Goal: Information Seeking & Learning: Check status

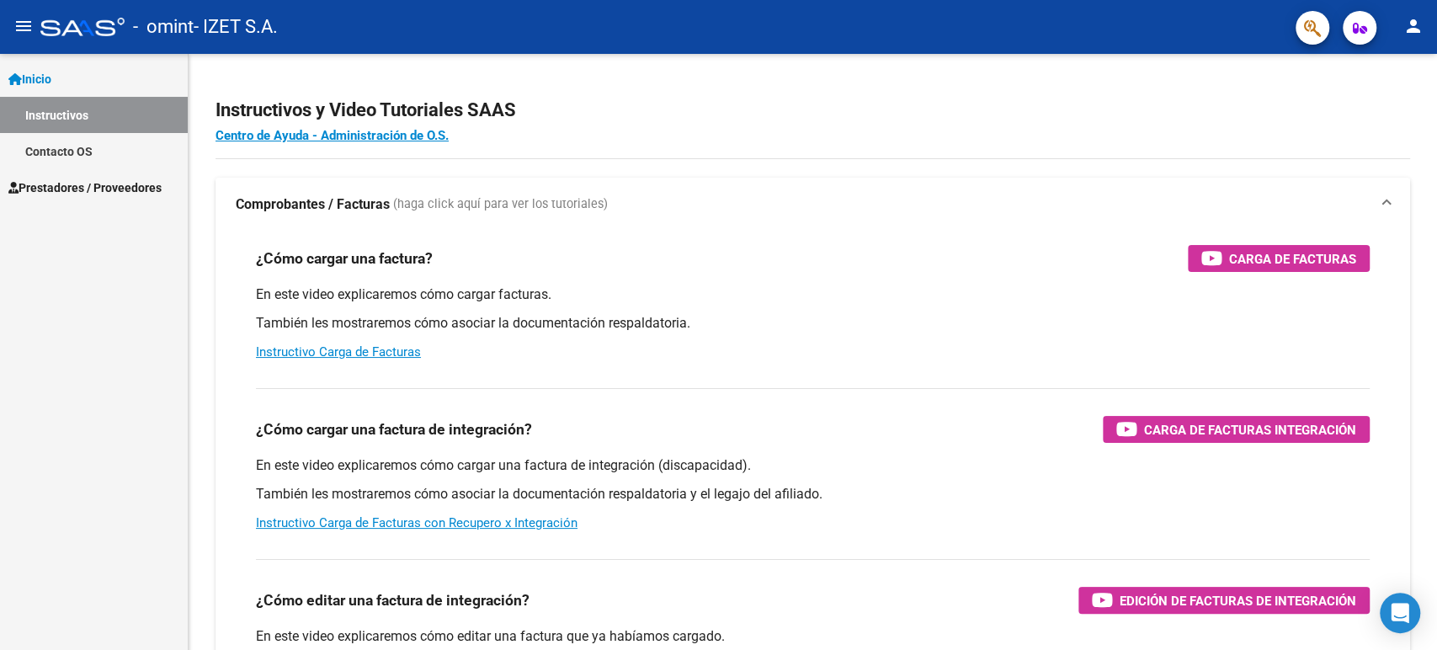
click at [97, 183] on span "Prestadores / Proveedores" at bounding box center [84, 187] width 153 height 19
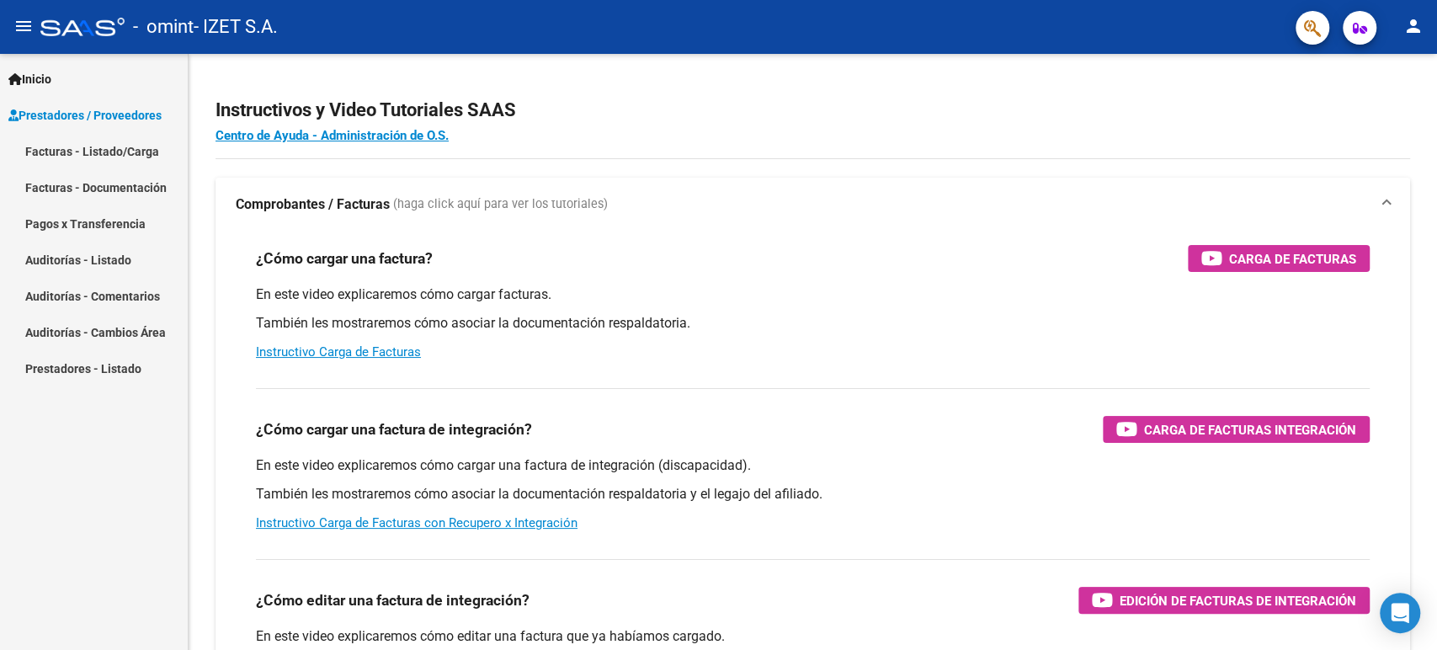
click at [99, 144] on link "Facturas - Listado/Carga" at bounding box center [94, 151] width 188 height 36
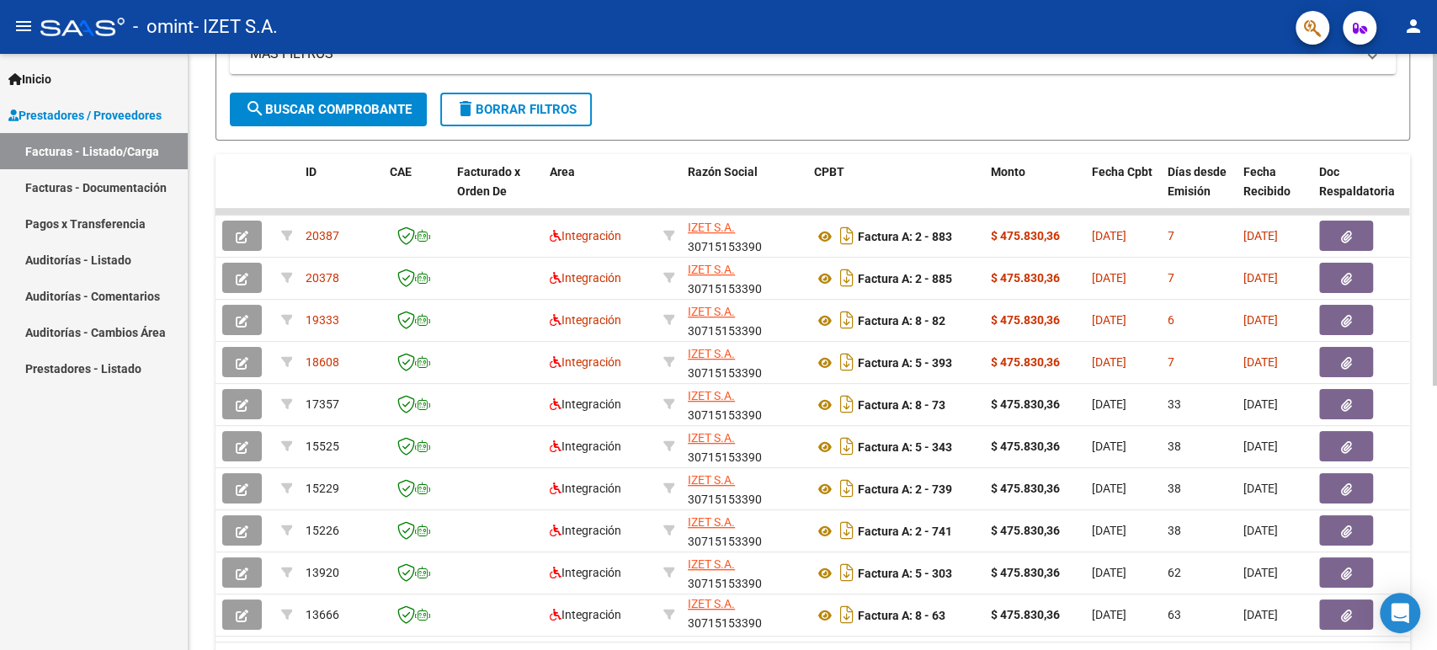
scroll to position [475, 0]
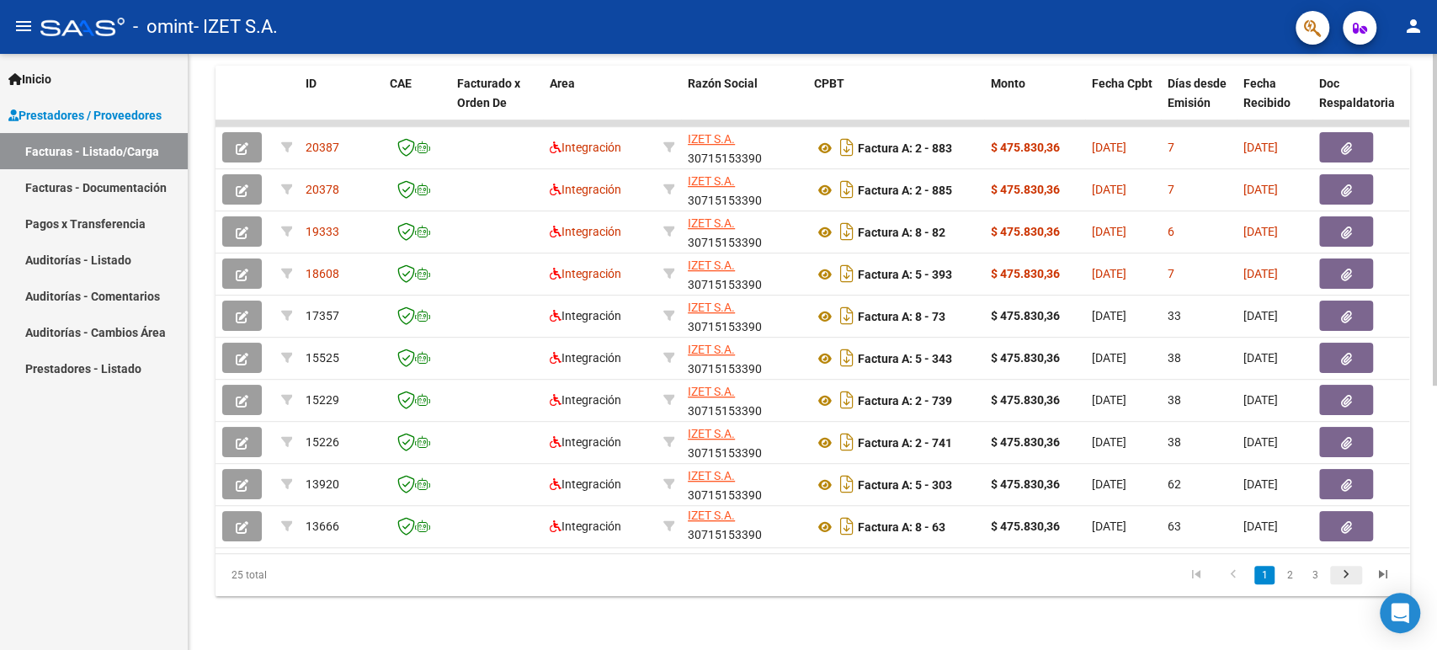
click at [1340, 574] on icon "go to next page" at bounding box center [1346, 576] width 22 height 20
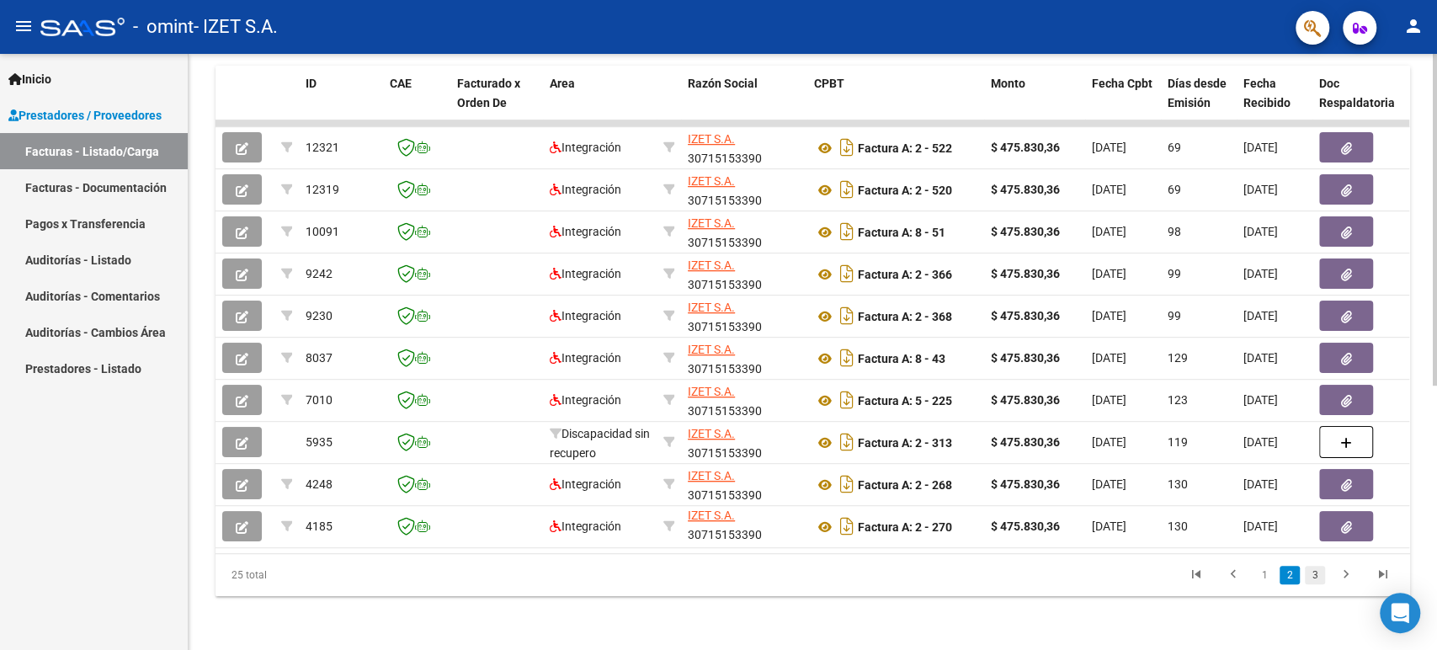
click at [1315, 576] on link "3" at bounding box center [1315, 575] width 20 height 19
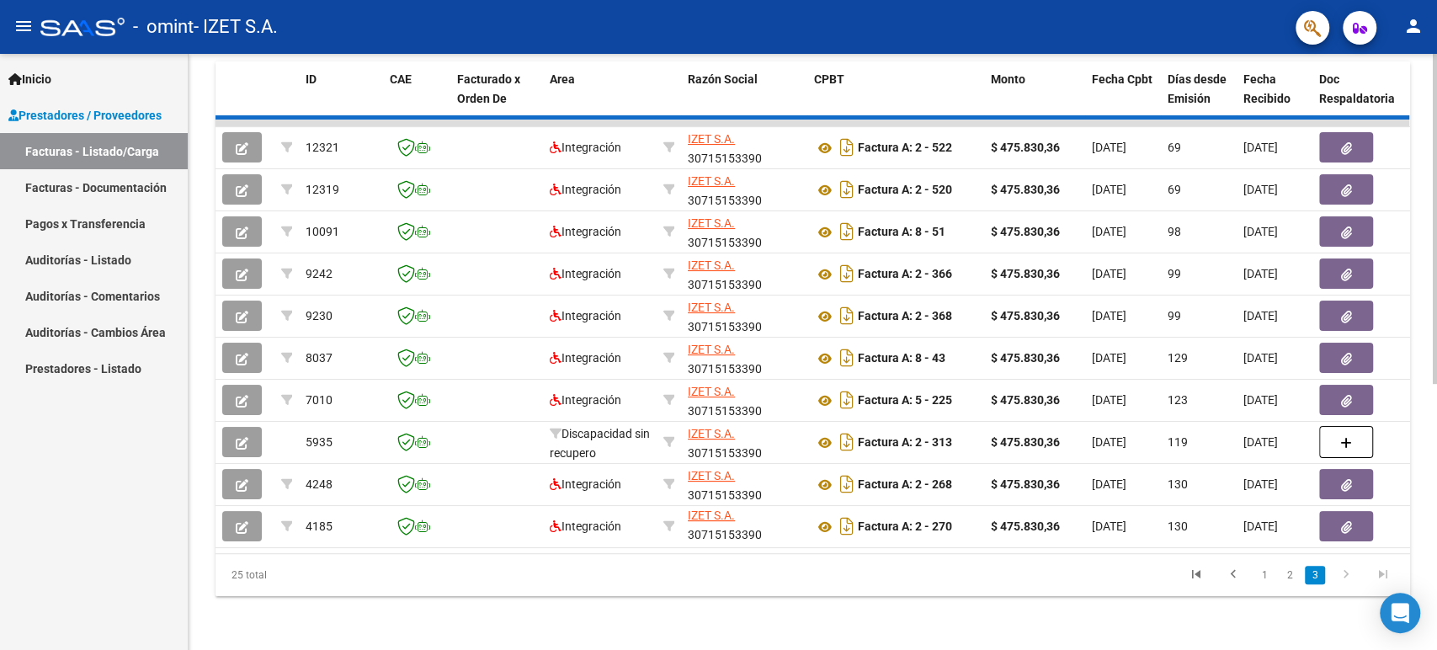
scroll to position [264, 0]
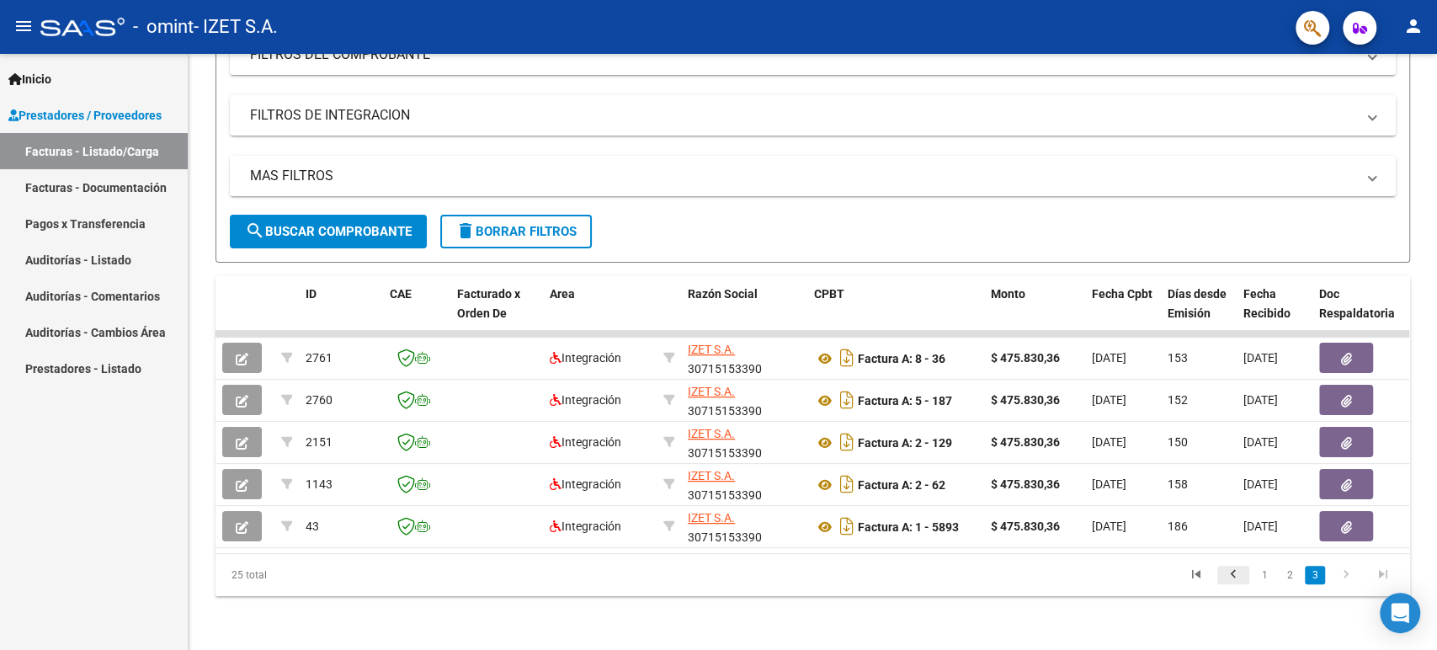
click at [1240, 572] on icon "go to previous page" at bounding box center [1233, 576] width 22 height 20
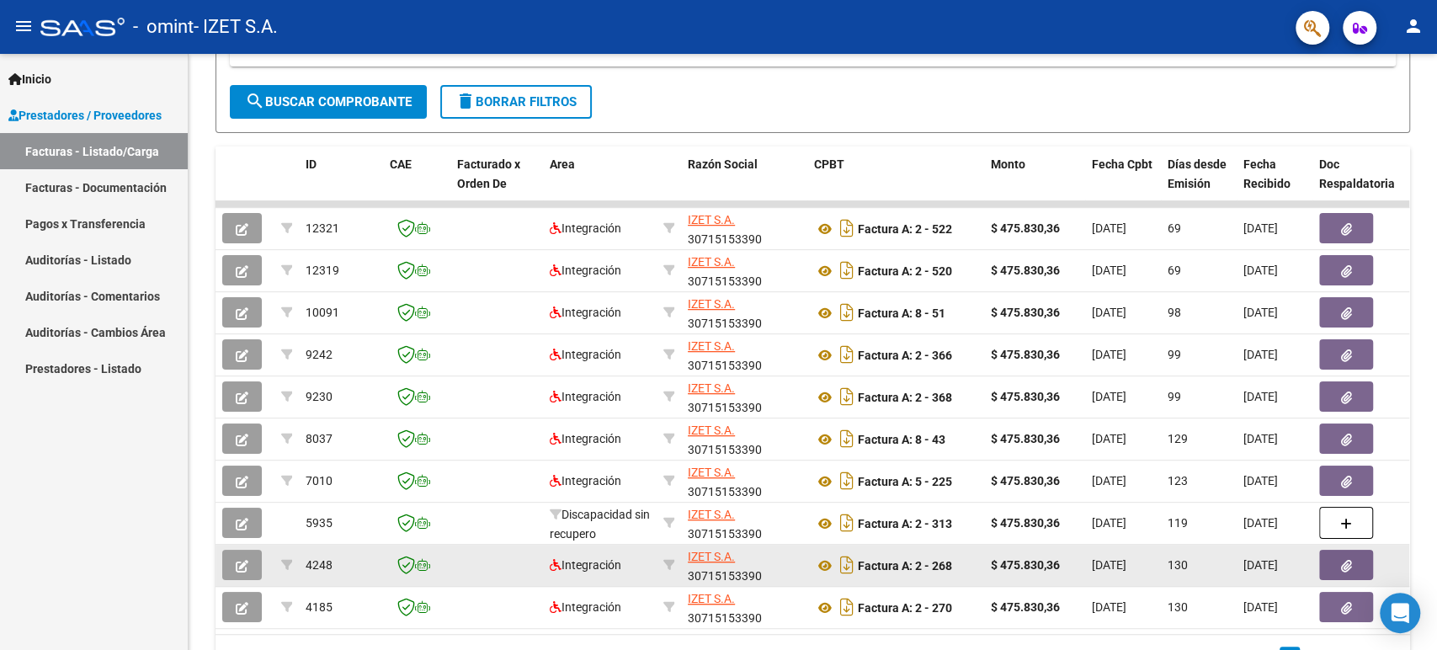
scroll to position [475, 0]
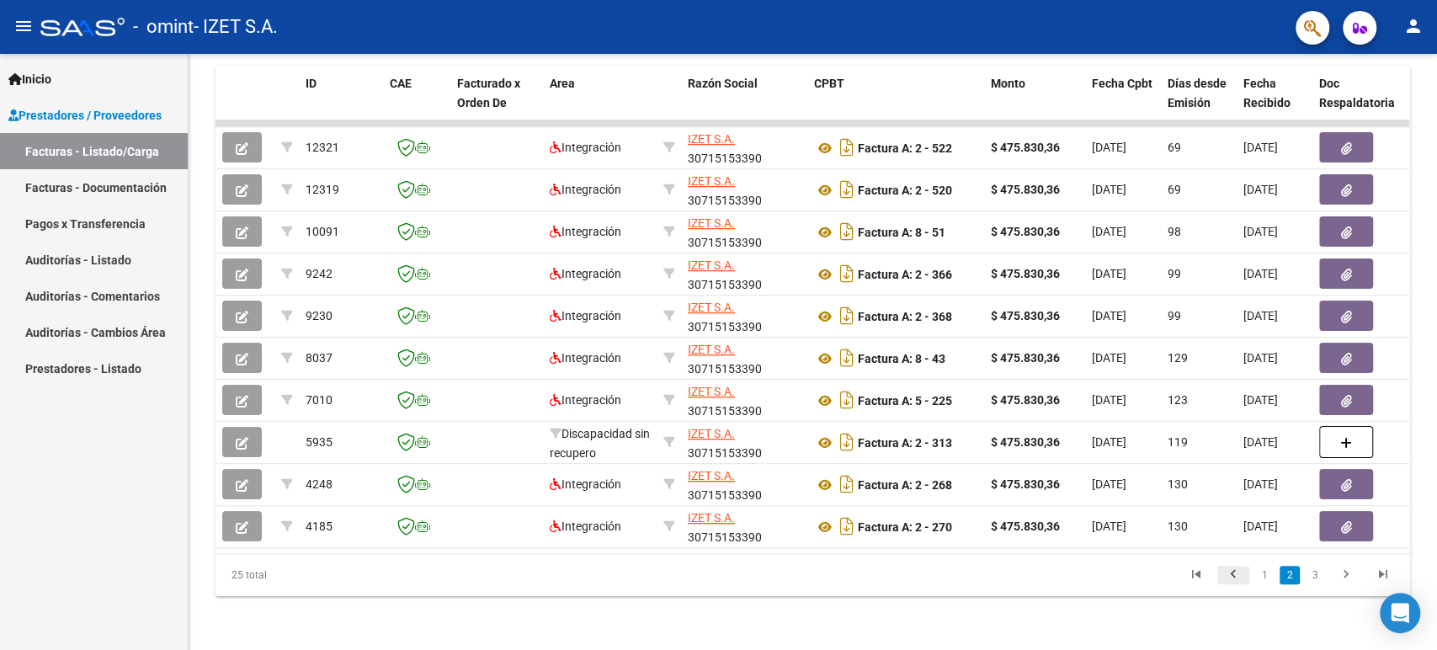
click at [1231, 578] on icon "go to previous page" at bounding box center [1233, 576] width 22 height 20
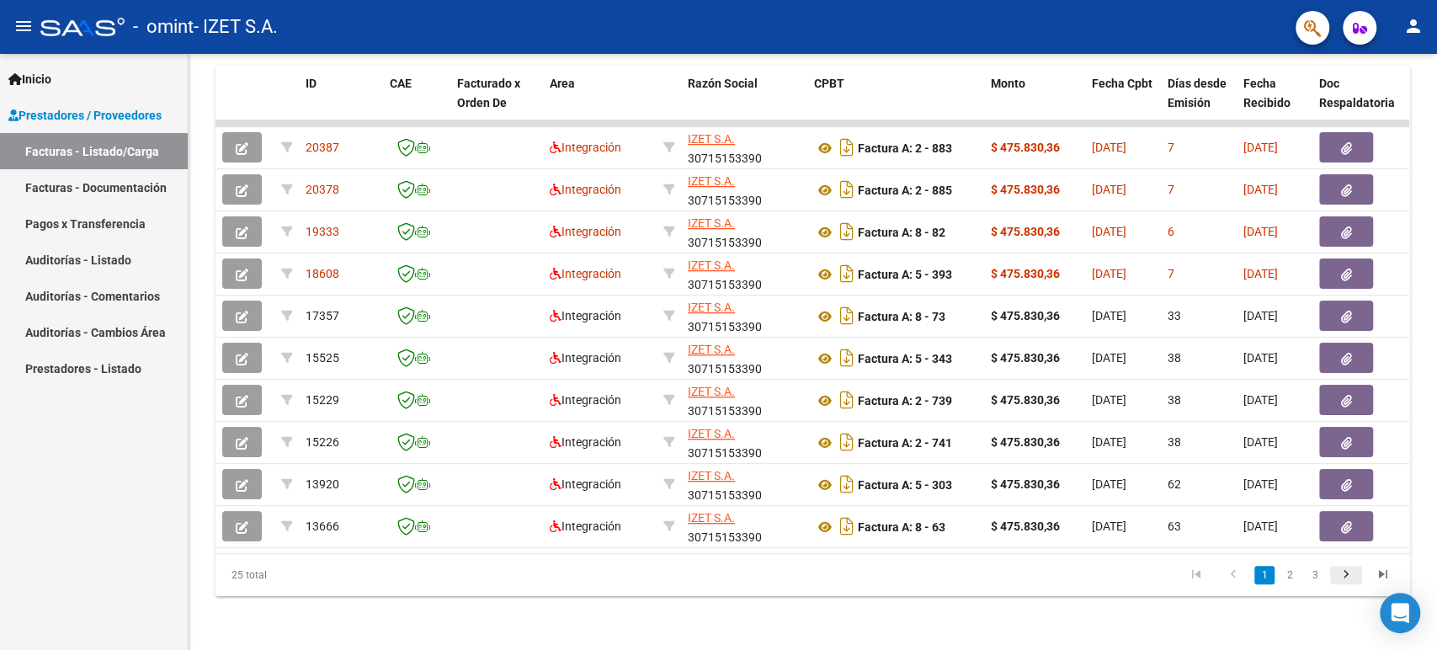
click at [1343, 577] on icon "go to next page" at bounding box center [1346, 576] width 22 height 20
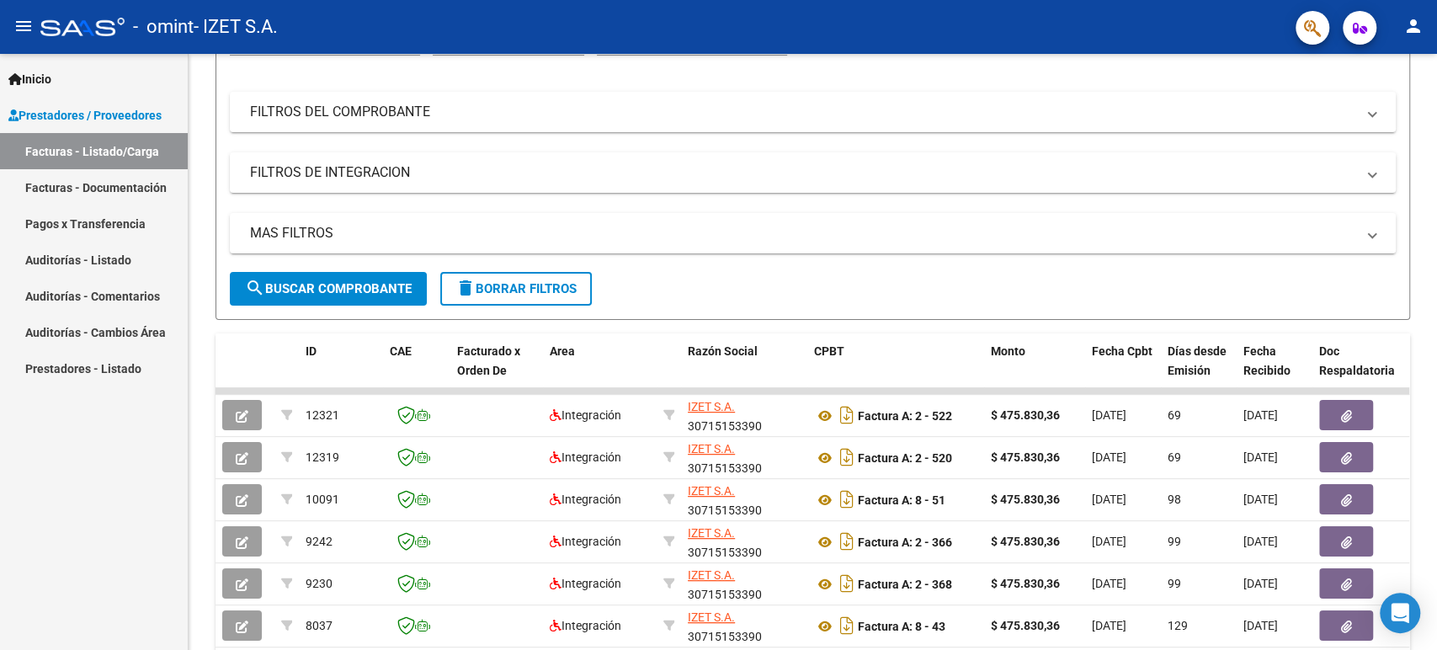
scroll to position [0, 0]
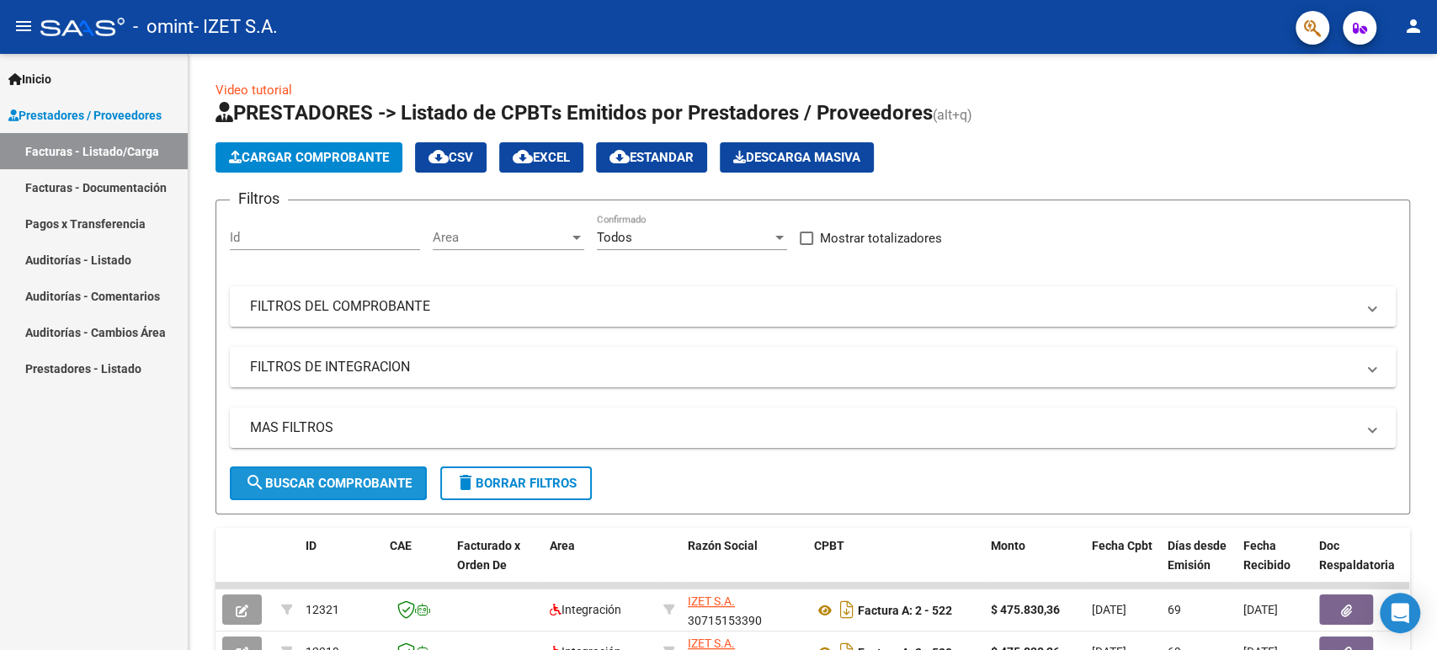
click at [310, 484] on span "search Buscar Comprobante" at bounding box center [328, 483] width 167 height 15
click at [313, 309] on mat-panel-title "FILTROS DEL COMPROBANTE" at bounding box center [802, 306] width 1105 height 19
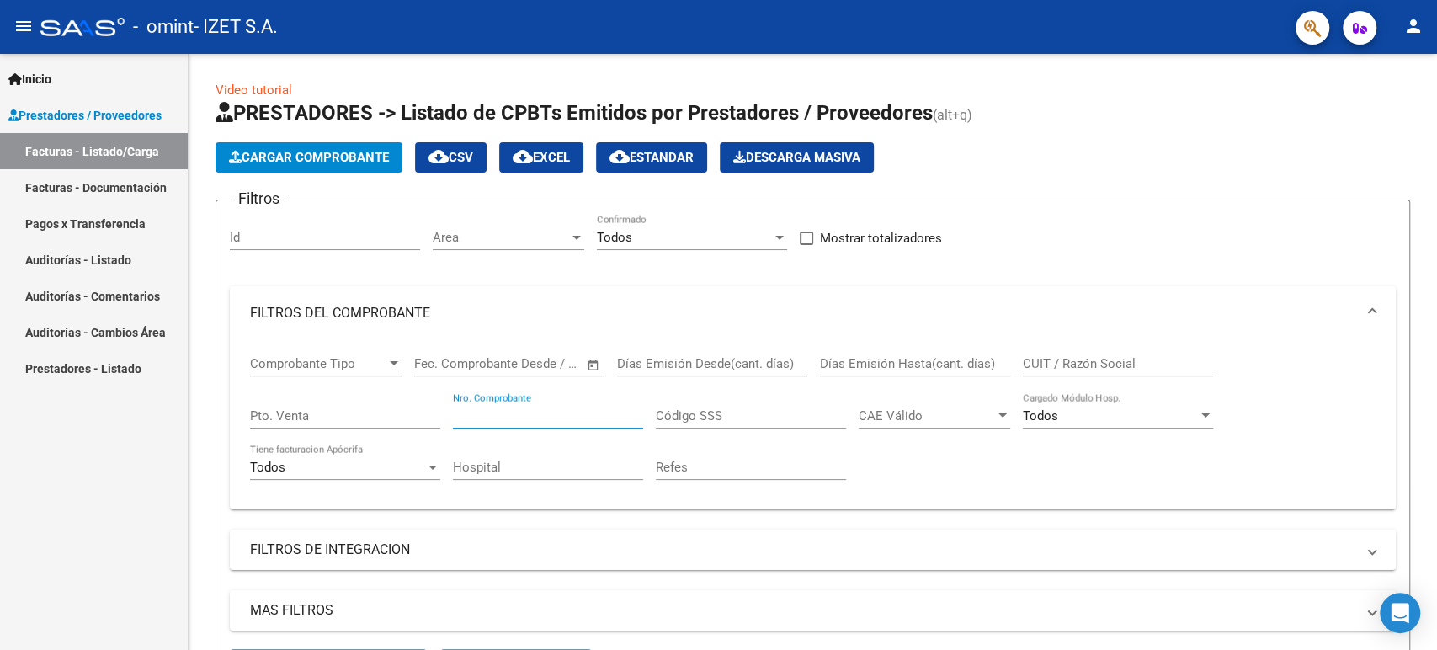
click at [512, 411] on input "Nro. Comprobante" at bounding box center [548, 415] width 190 height 15
type input "263"
click at [364, 410] on input "Pto. Venta" at bounding box center [345, 415] width 190 height 15
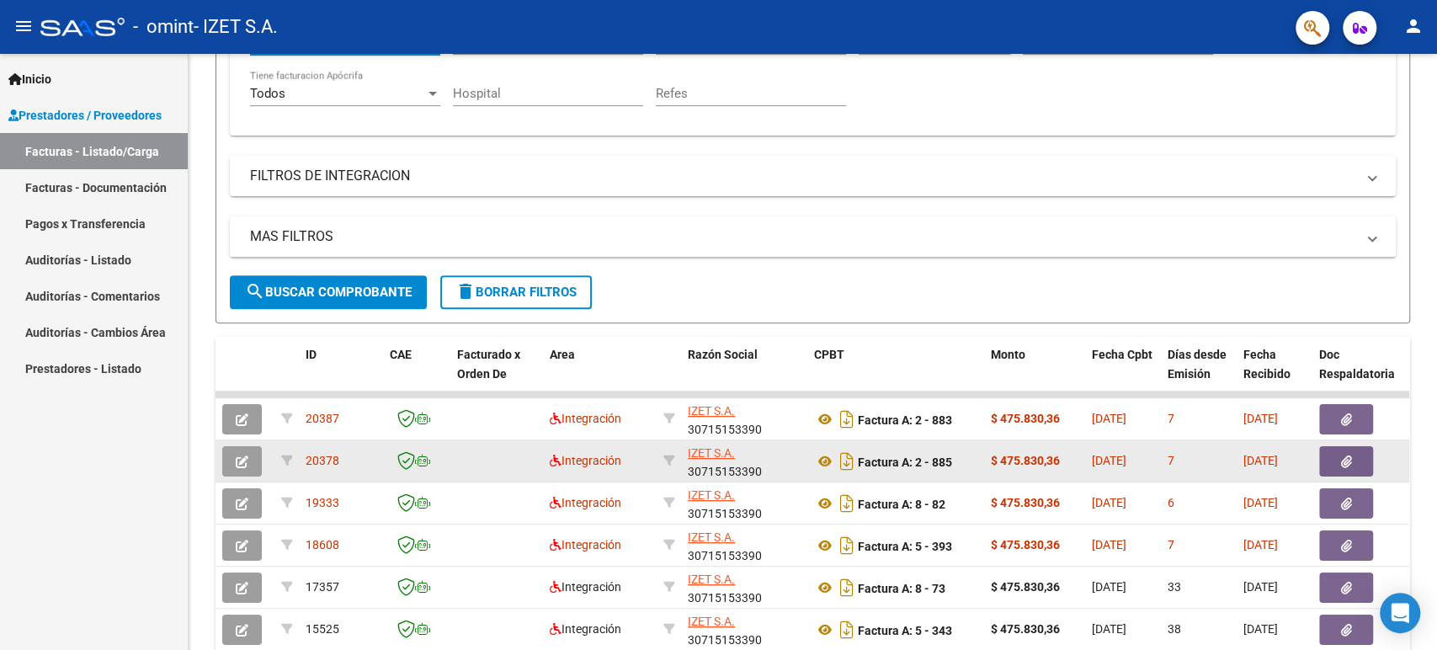
scroll to position [467, 0]
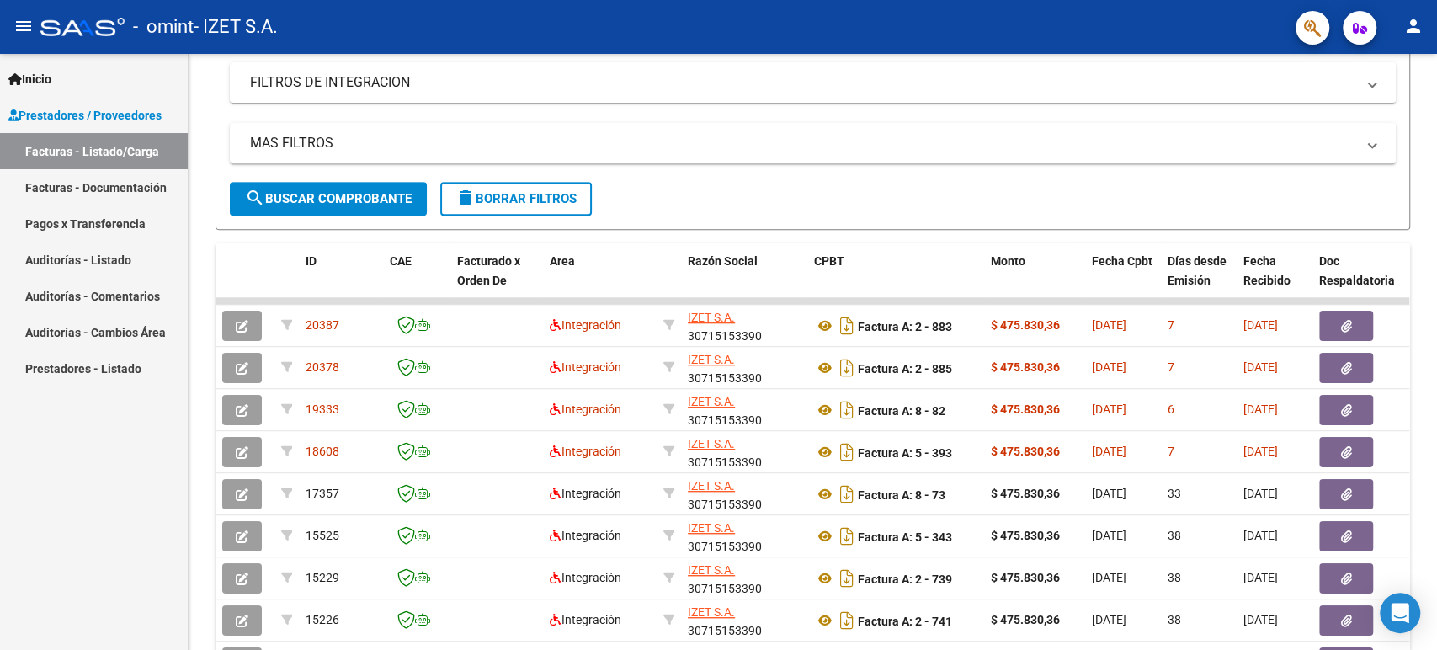
type input "5"
click at [340, 203] on span "search Buscar Comprobante" at bounding box center [328, 198] width 167 height 15
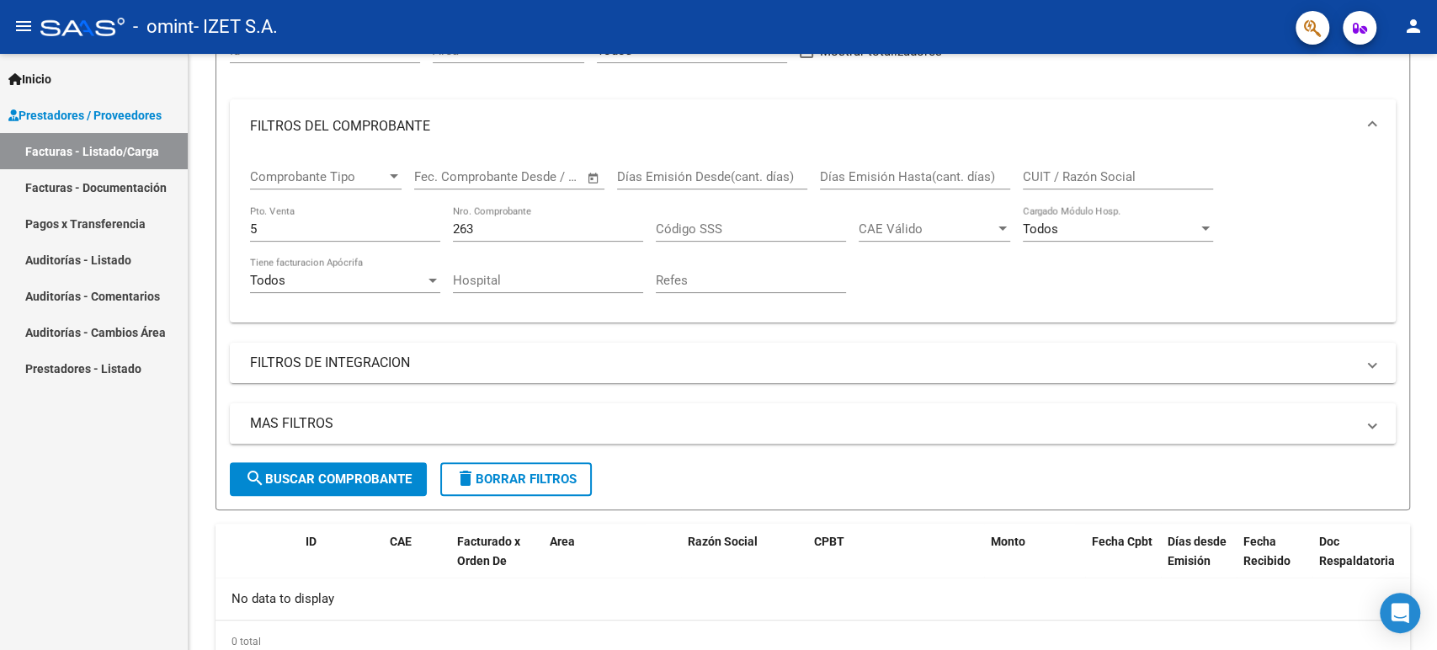
scroll to position [253, 0]
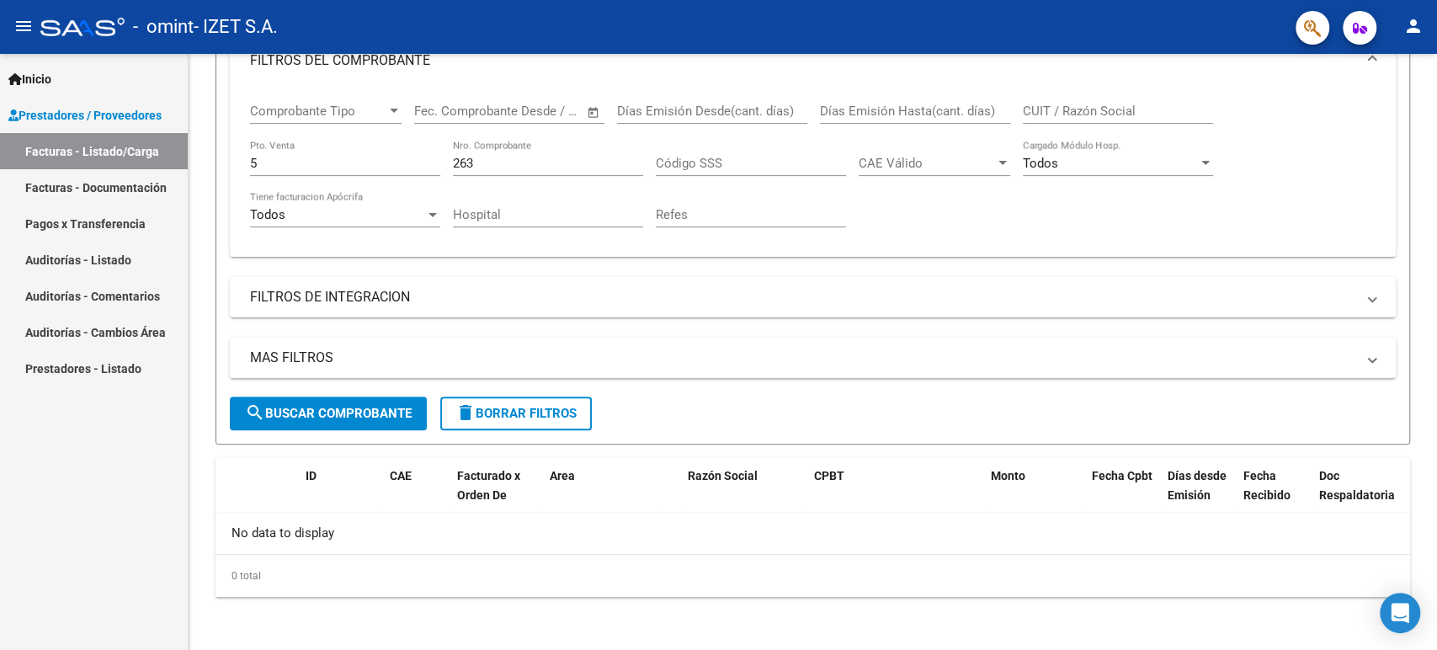
click at [85, 226] on link "Pagos x Transferencia" at bounding box center [94, 223] width 188 height 36
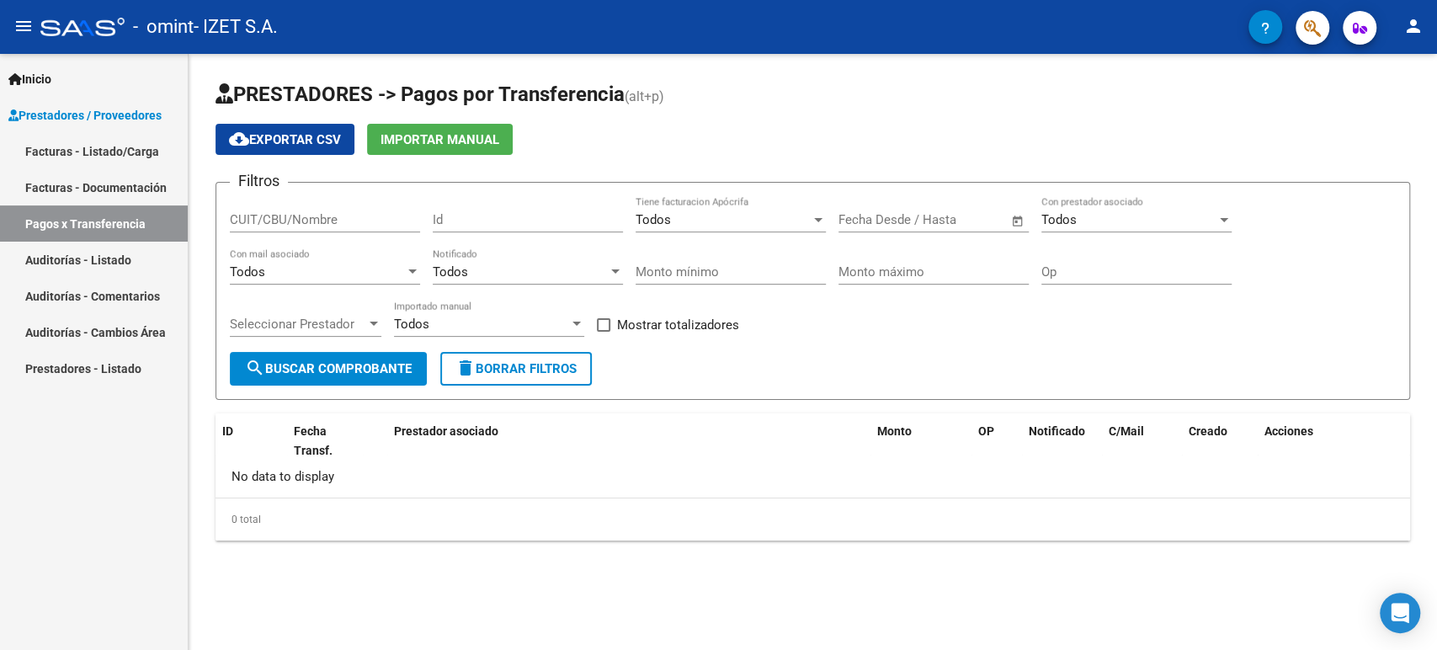
click at [109, 173] on link "Facturas - Documentación" at bounding box center [94, 187] width 188 height 36
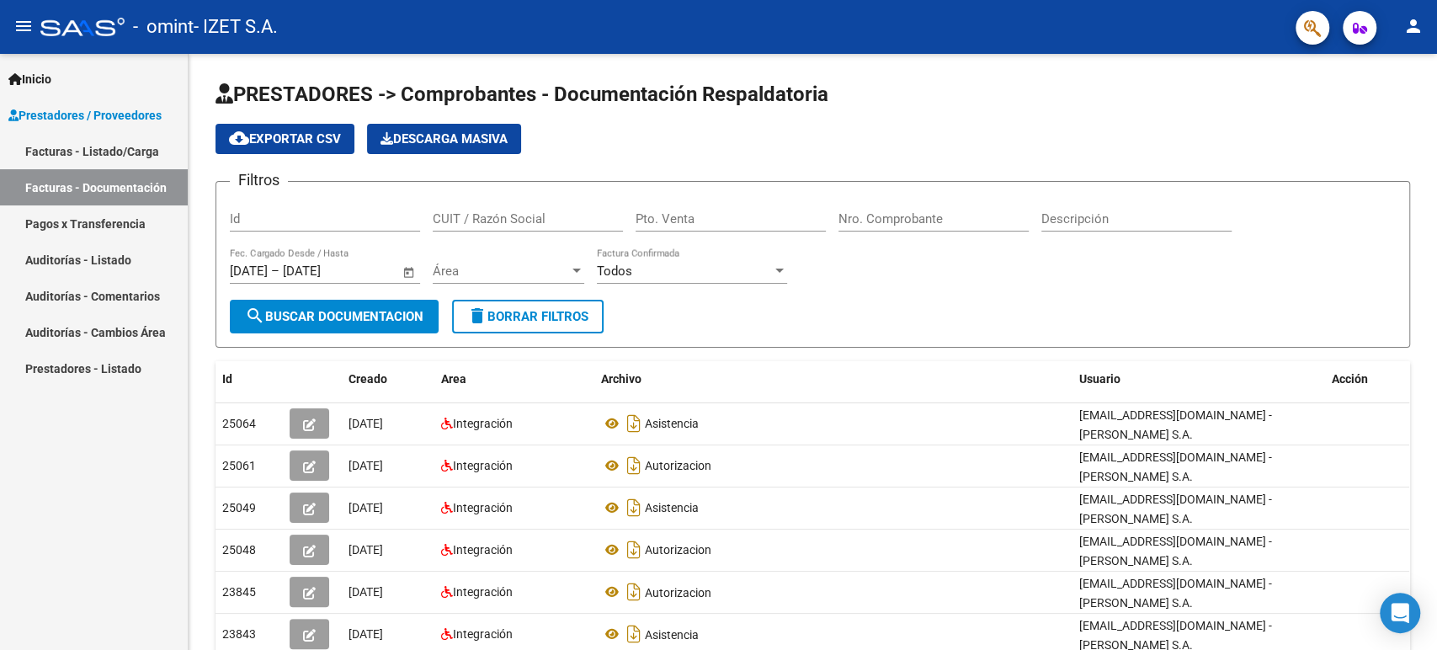
click at [111, 146] on link "Facturas - Listado/Carga" at bounding box center [94, 151] width 188 height 36
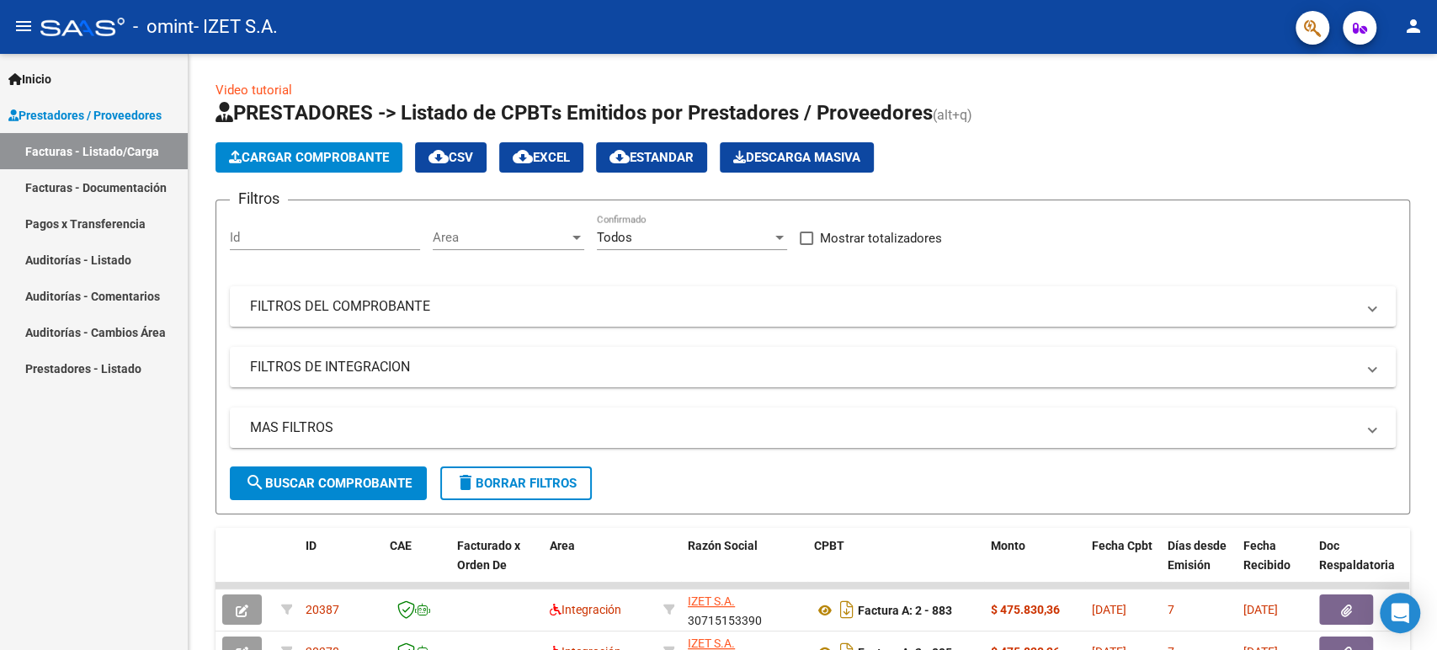
click at [120, 178] on link "Facturas - Documentación" at bounding box center [94, 187] width 188 height 36
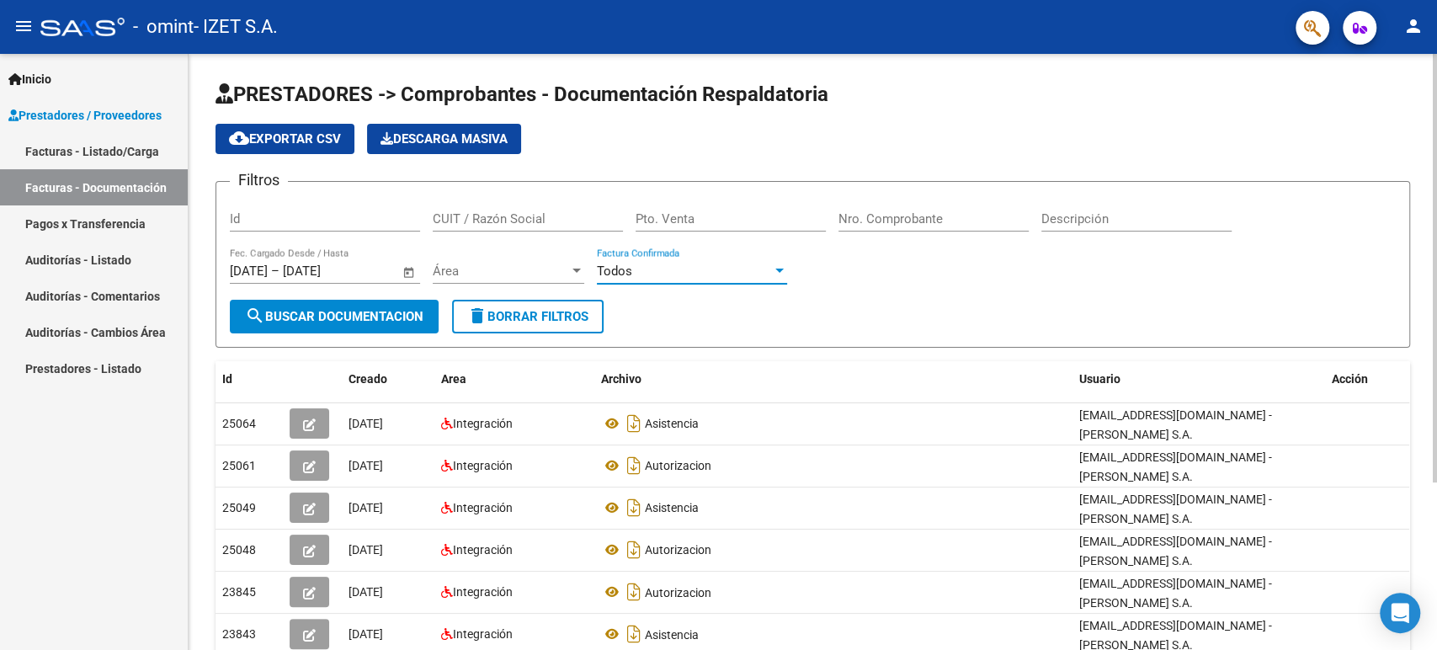
click at [717, 271] on div "Todos" at bounding box center [684, 270] width 175 height 15
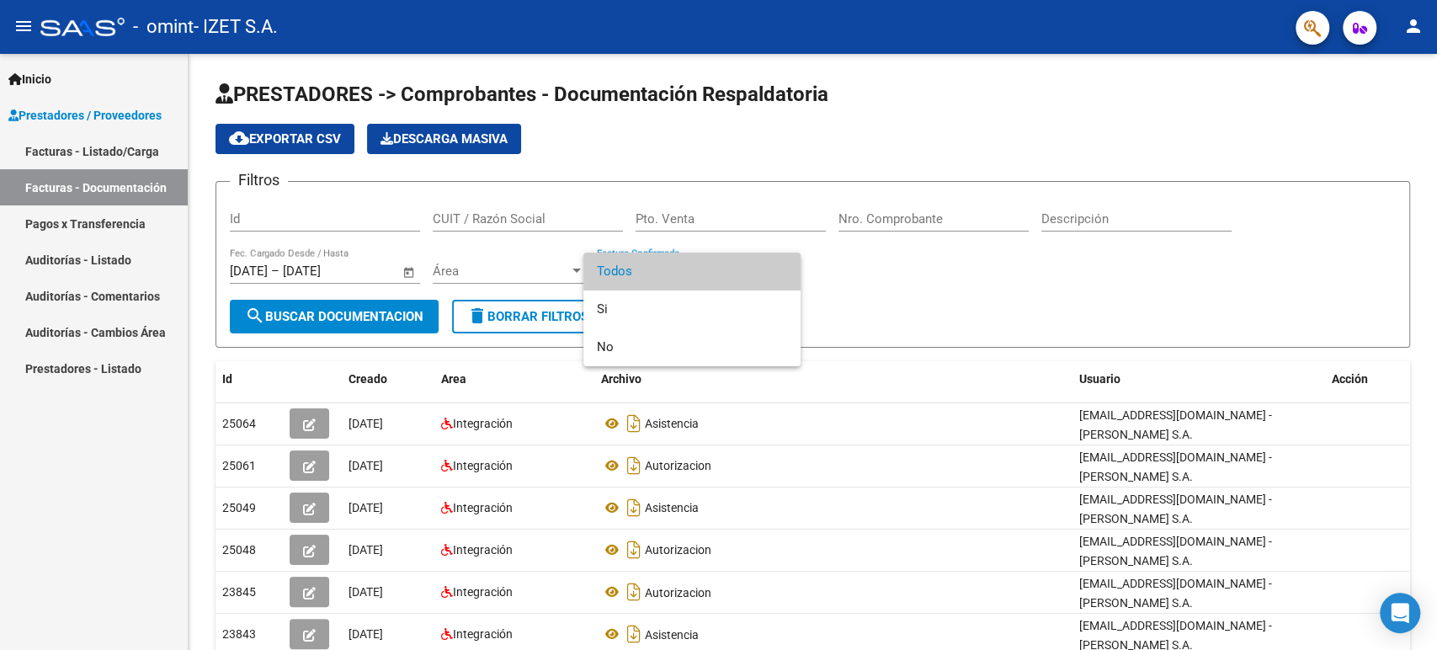
click at [949, 295] on div at bounding box center [718, 325] width 1437 height 650
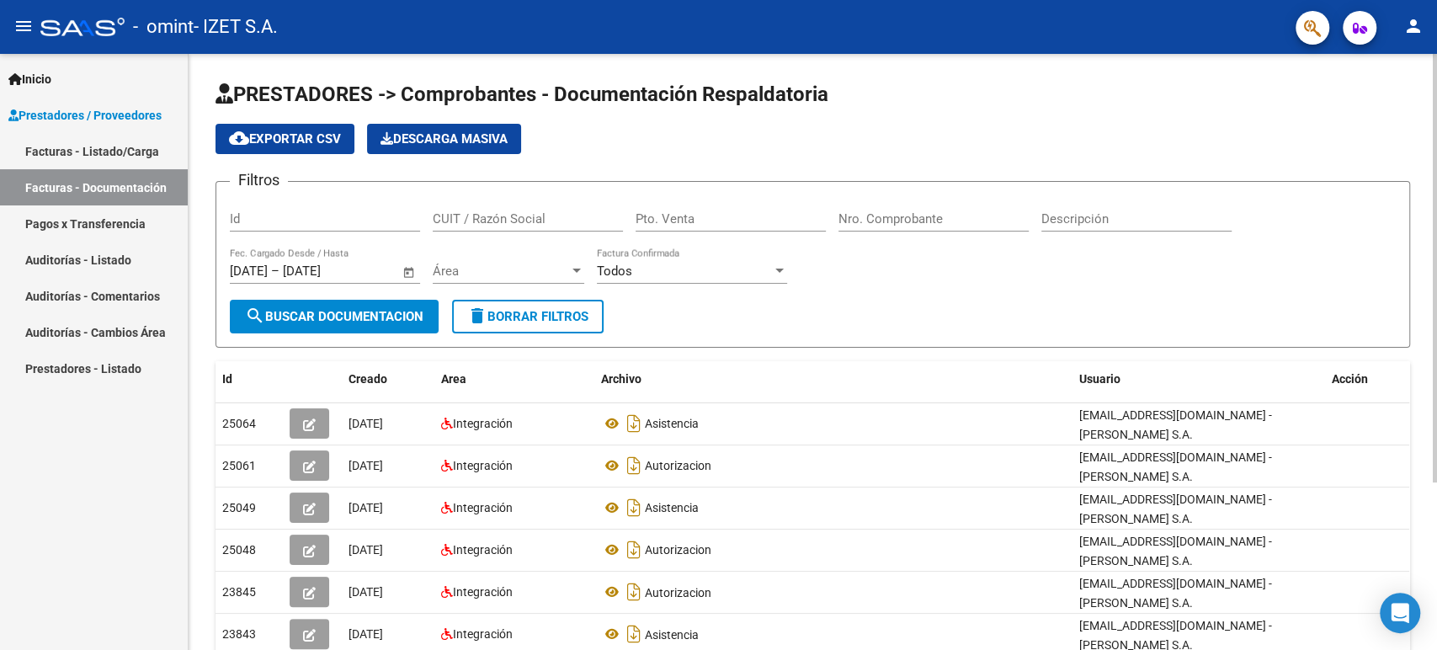
click at [614, 257] on div "Todos Factura Confirmada" at bounding box center [692, 265] width 190 height 36
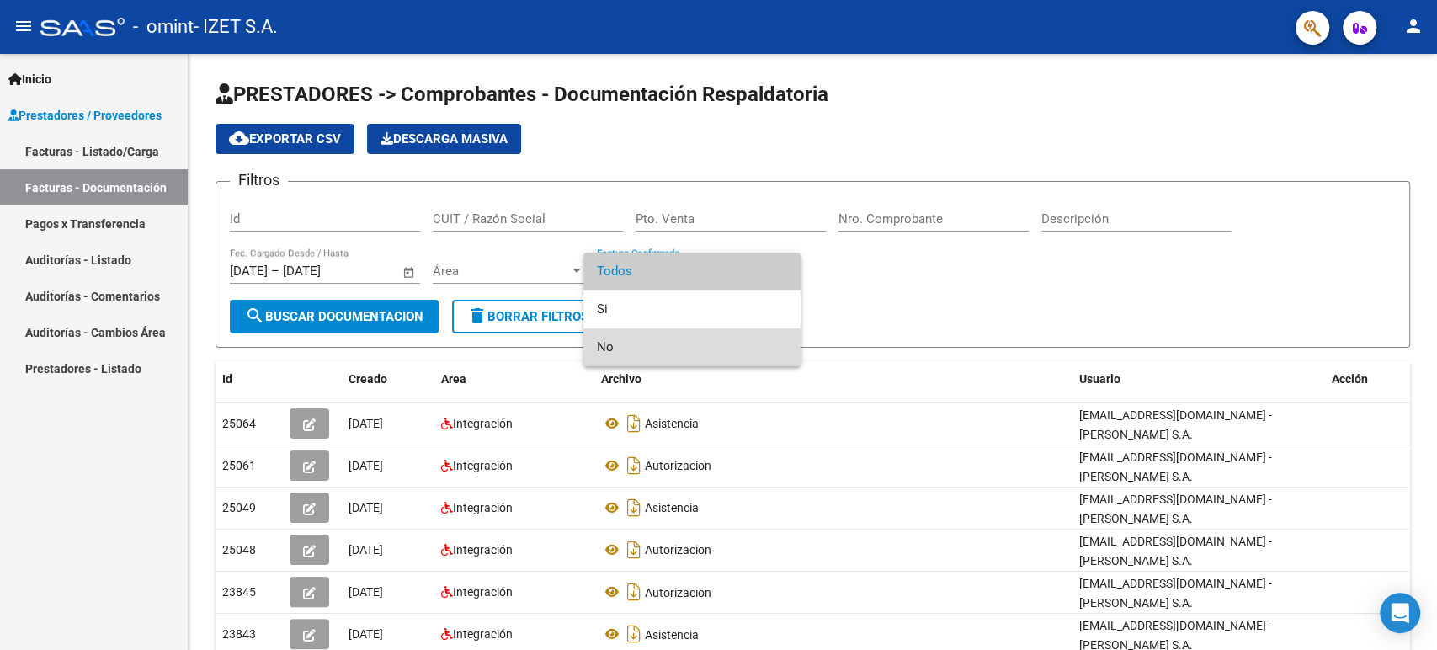
click at [640, 344] on span "No" at bounding box center [692, 347] width 190 height 38
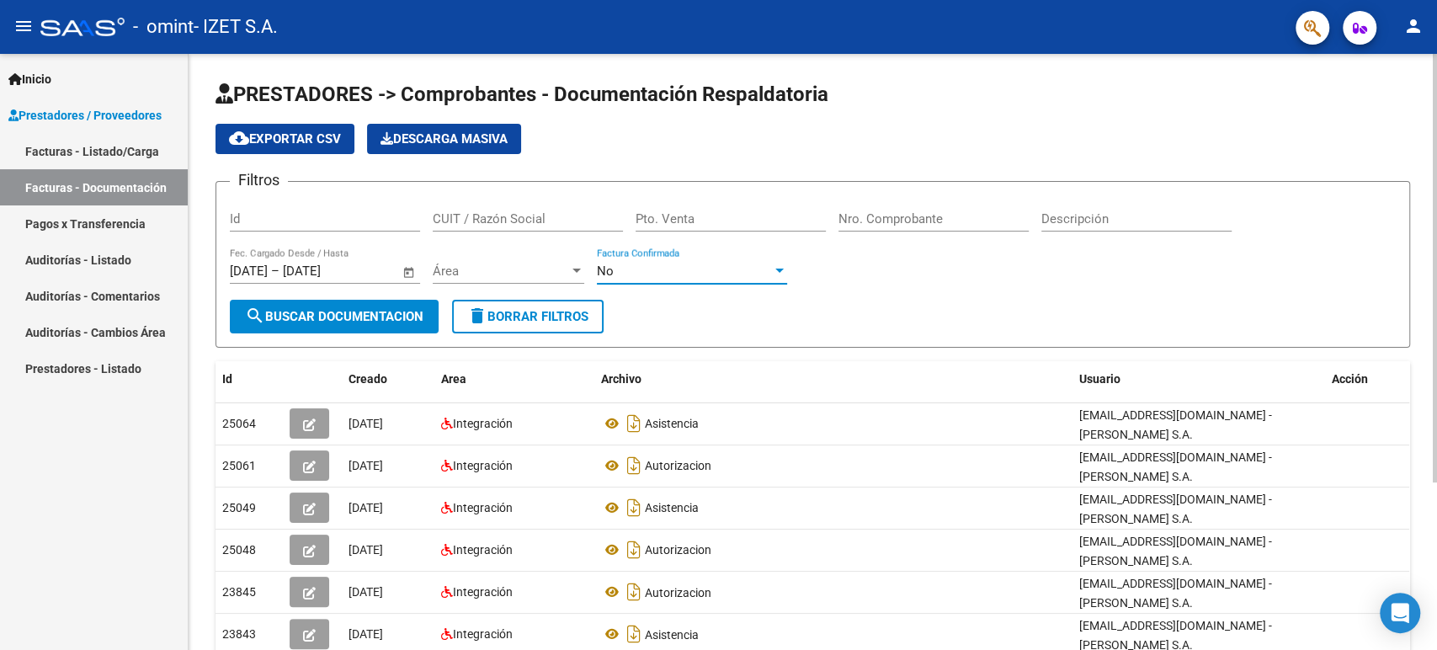
click at [363, 313] on span "search Buscar Documentacion" at bounding box center [334, 316] width 178 height 15
click at [738, 222] on input "Pto. Venta" at bounding box center [730, 218] width 190 height 15
click at [486, 218] on input "CUIT / Razón Social" at bounding box center [528, 218] width 190 height 15
click at [655, 214] on input "Pto. Venta" at bounding box center [730, 218] width 190 height 15
click at [882, 215] on input "Nro. Comprobante" at bounding box center [933, 218] width 190 height 15
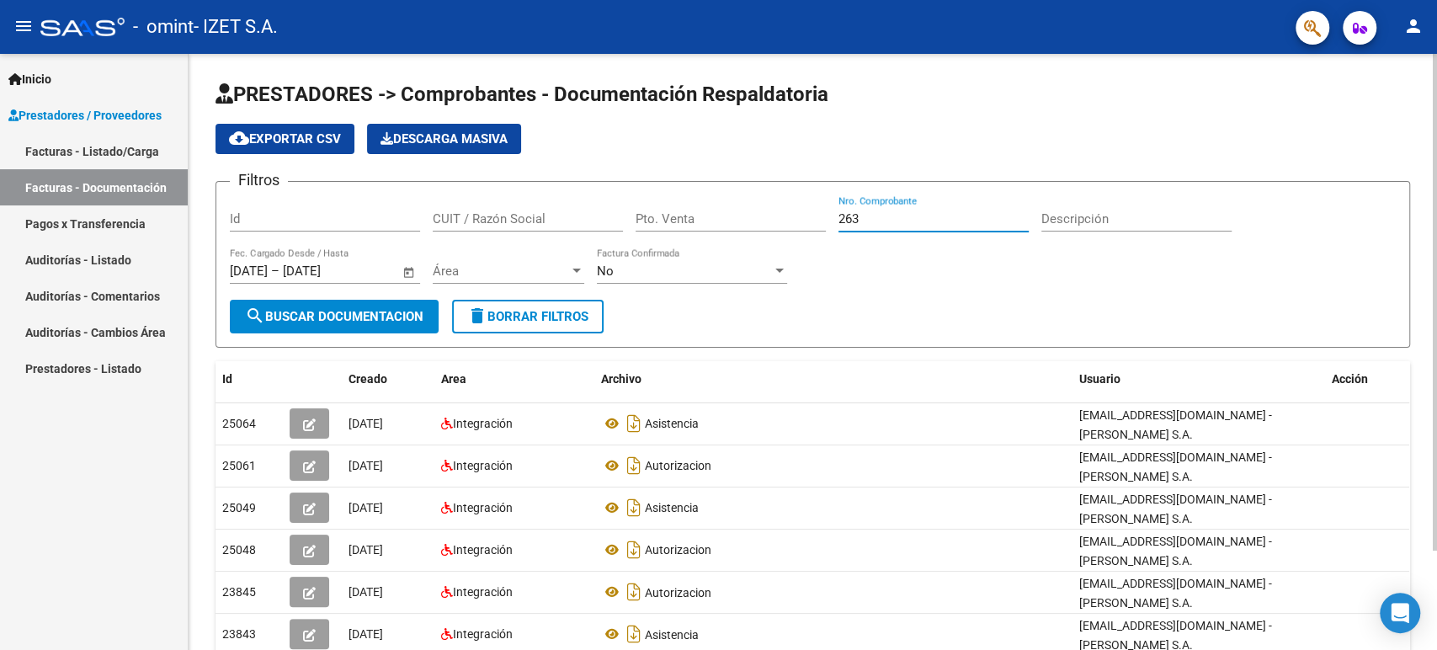
type input "263"
click at [379, 324] on button "search Buscar Documentacion" at bounding box center [334, 317] width 209 height 34
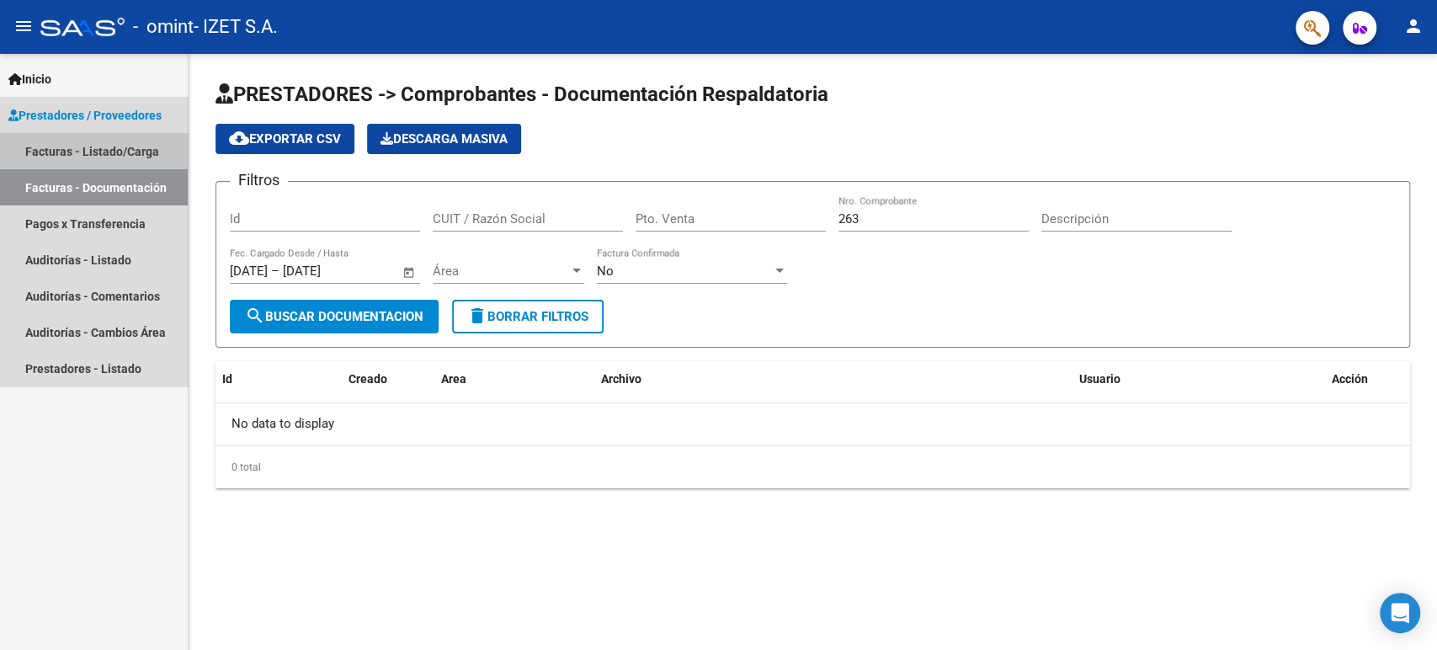
click at [95, 146] on link "Facturas - Listado/Carga" at bounding box center [94, 151] width 188 height 36
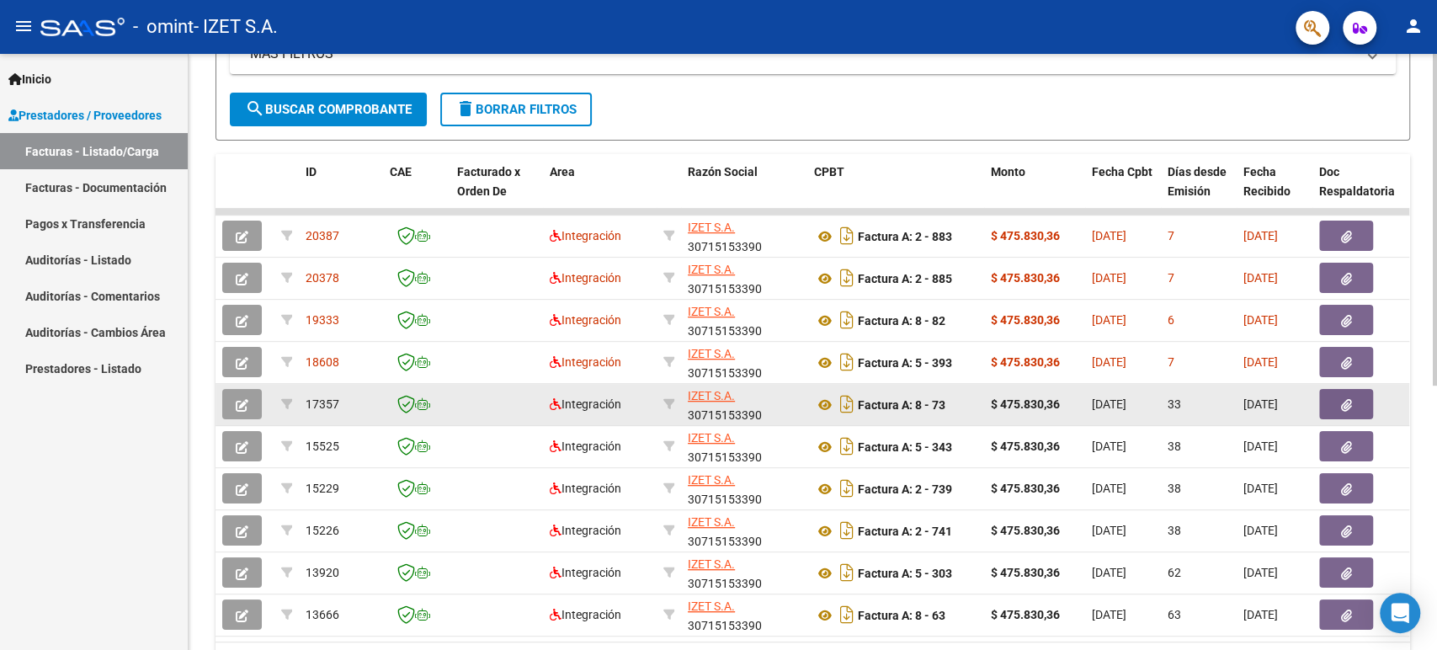
scroll to position [467, 0]
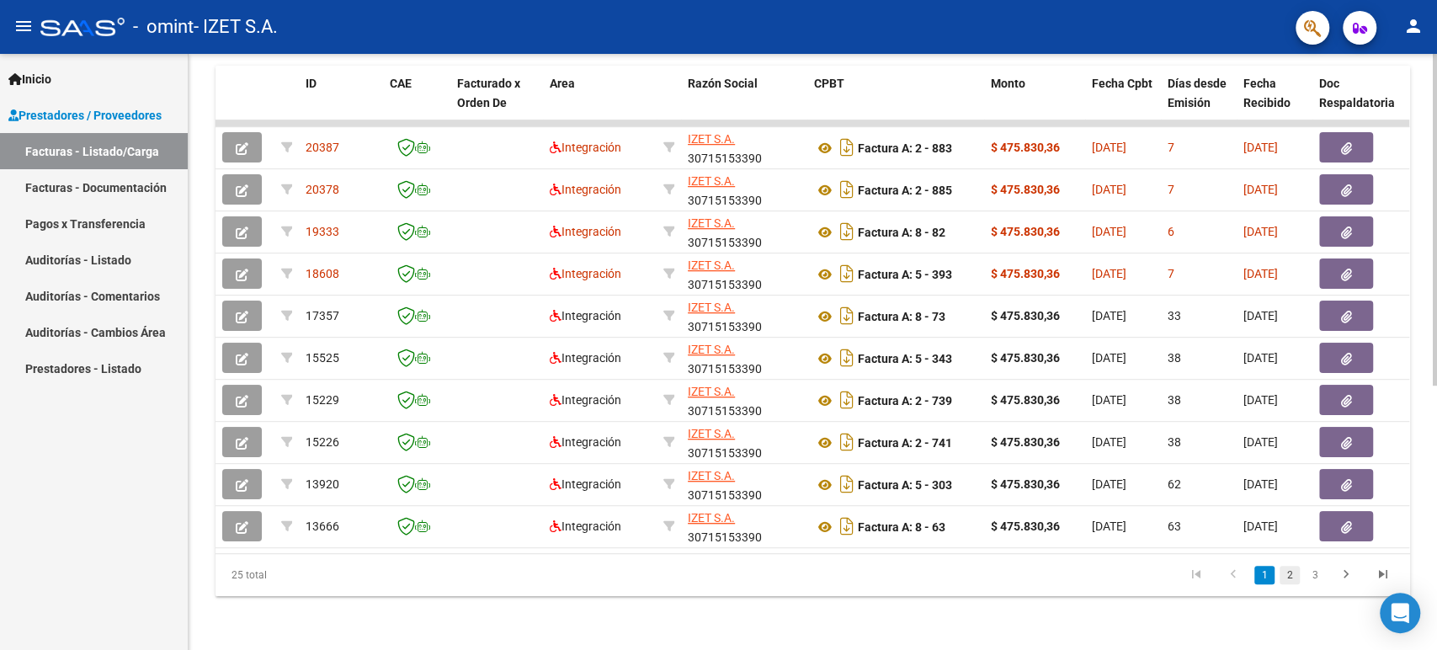
click at [1282, 584] on link "2" at bounding box center [1289, 575] width 20 height 19
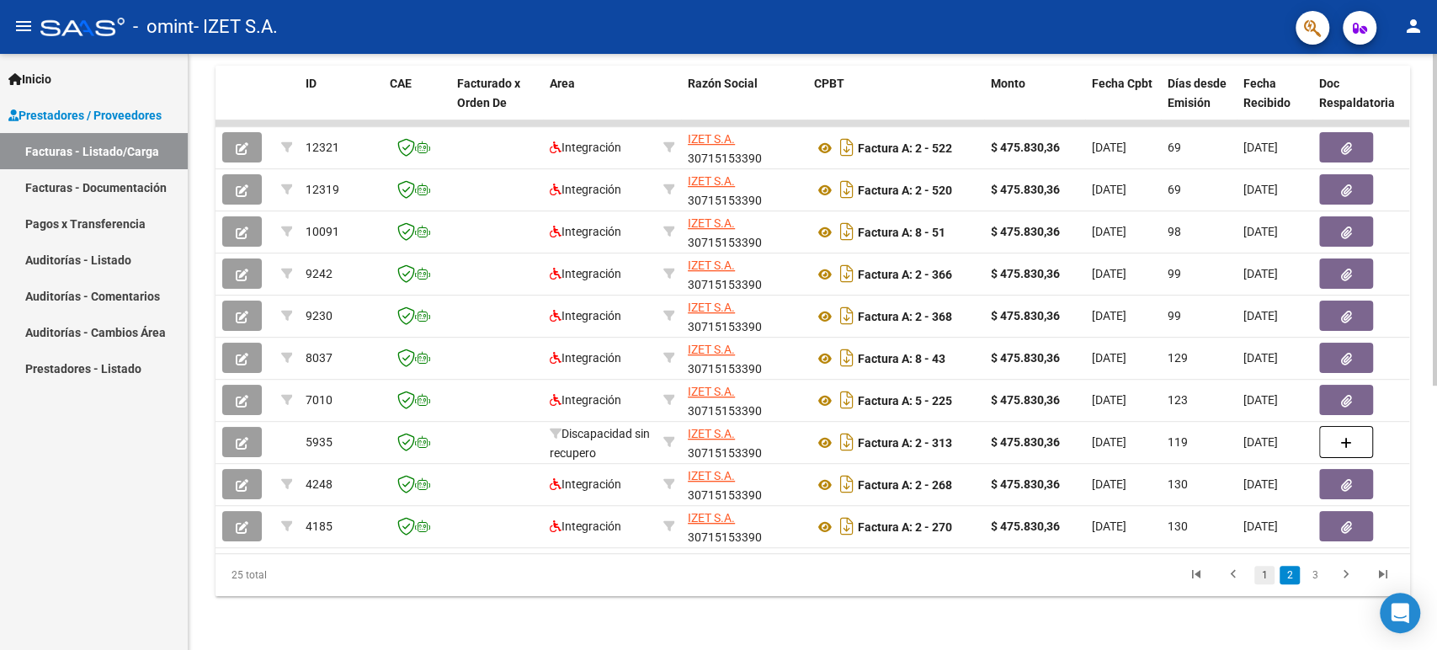
click at [1264, 584] on link "1" at bounding box center [1264, 575] width 20 height 19
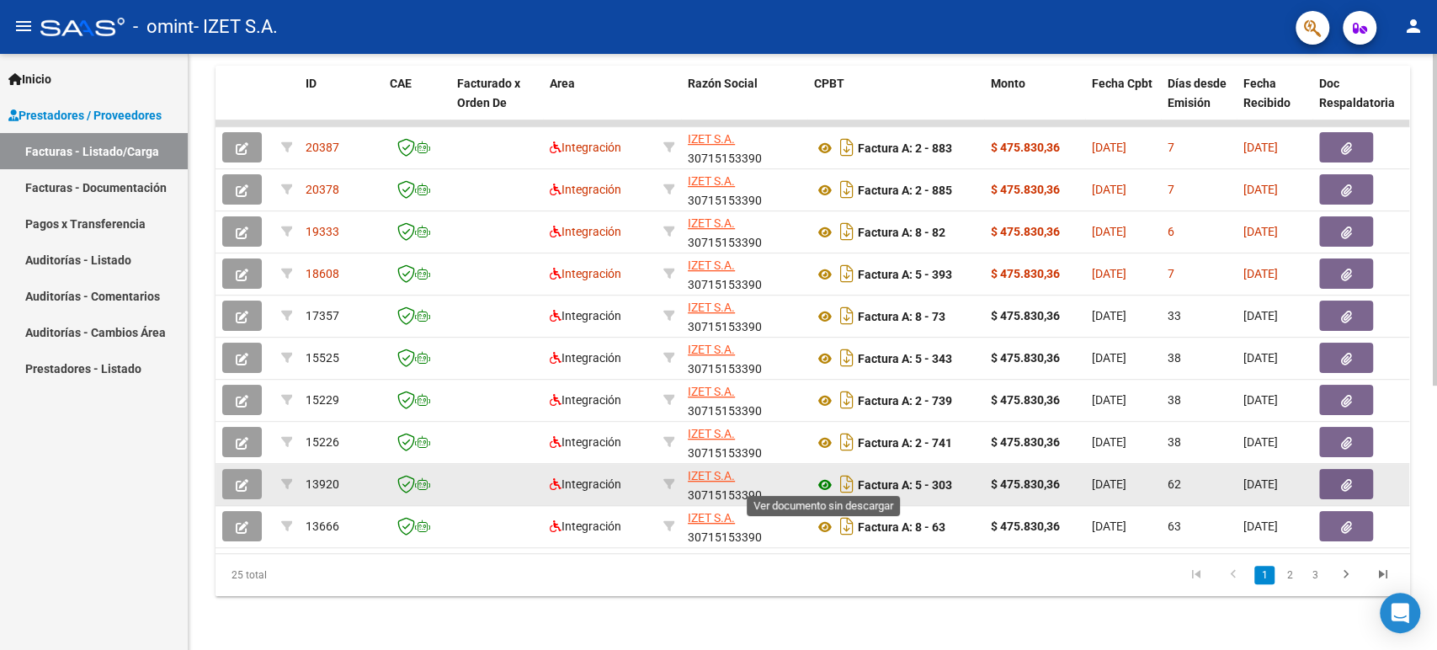
click at [828, 483] on icon at bounding box center [825, 485] width 22 height 20
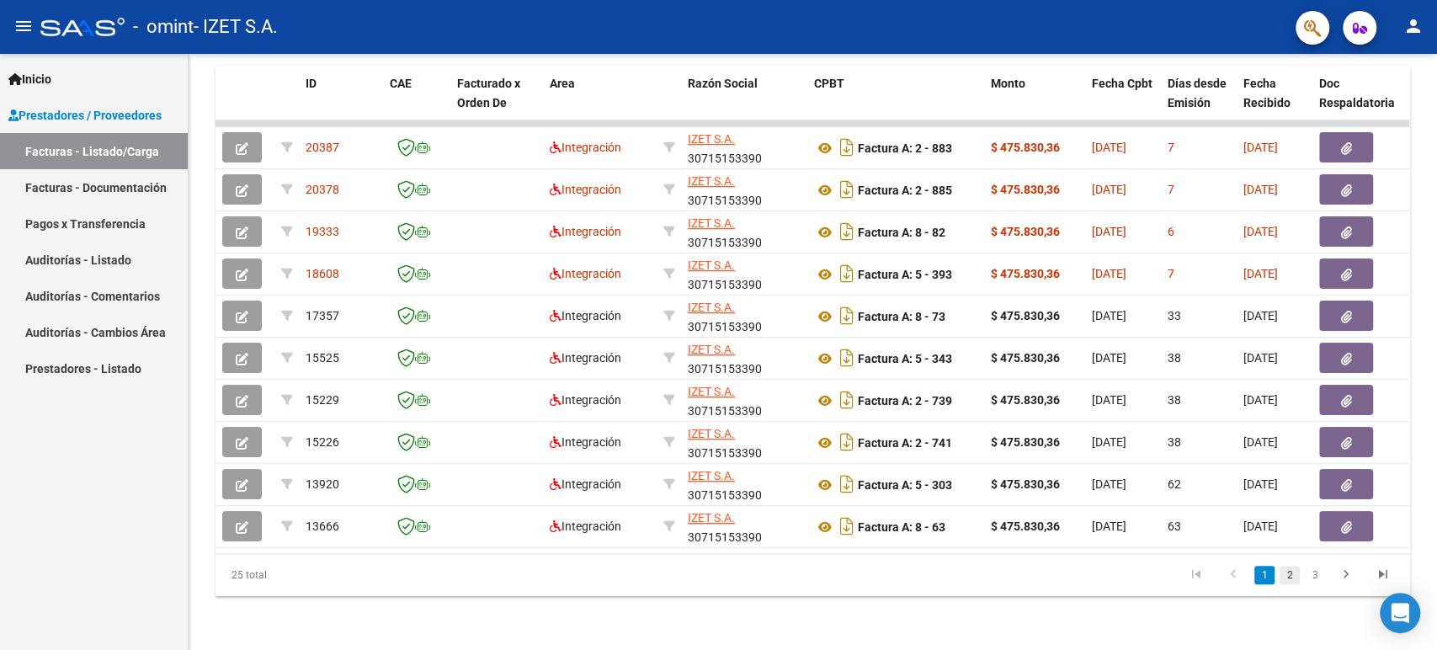
click at [1286, 584] on link "2" at bounding box center [1289, 575] width 20 height 19
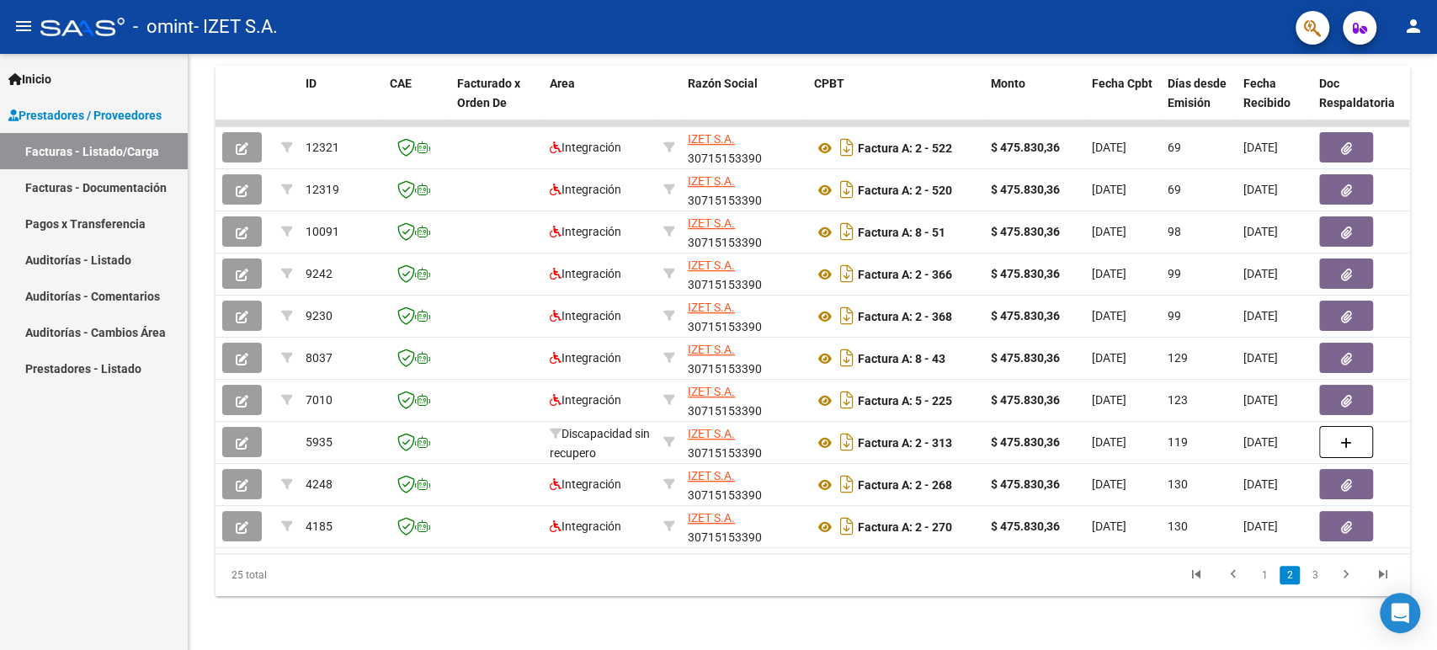
click at [1303, 582] on li "3" at bounding box center [1314, 575] width 25 height 29
click at [1310, 582] on link "3" at bounding box center [1315, 575] width 20 height 19
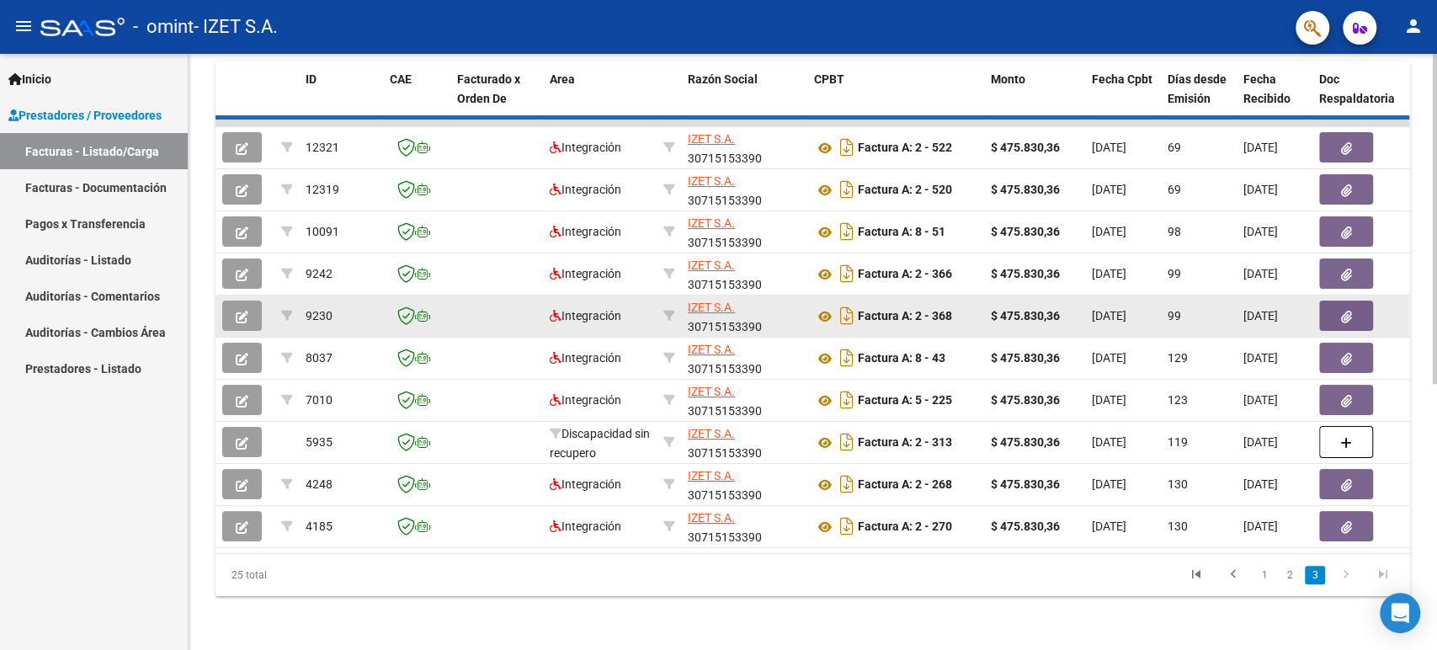
scroll to position [264, 0]
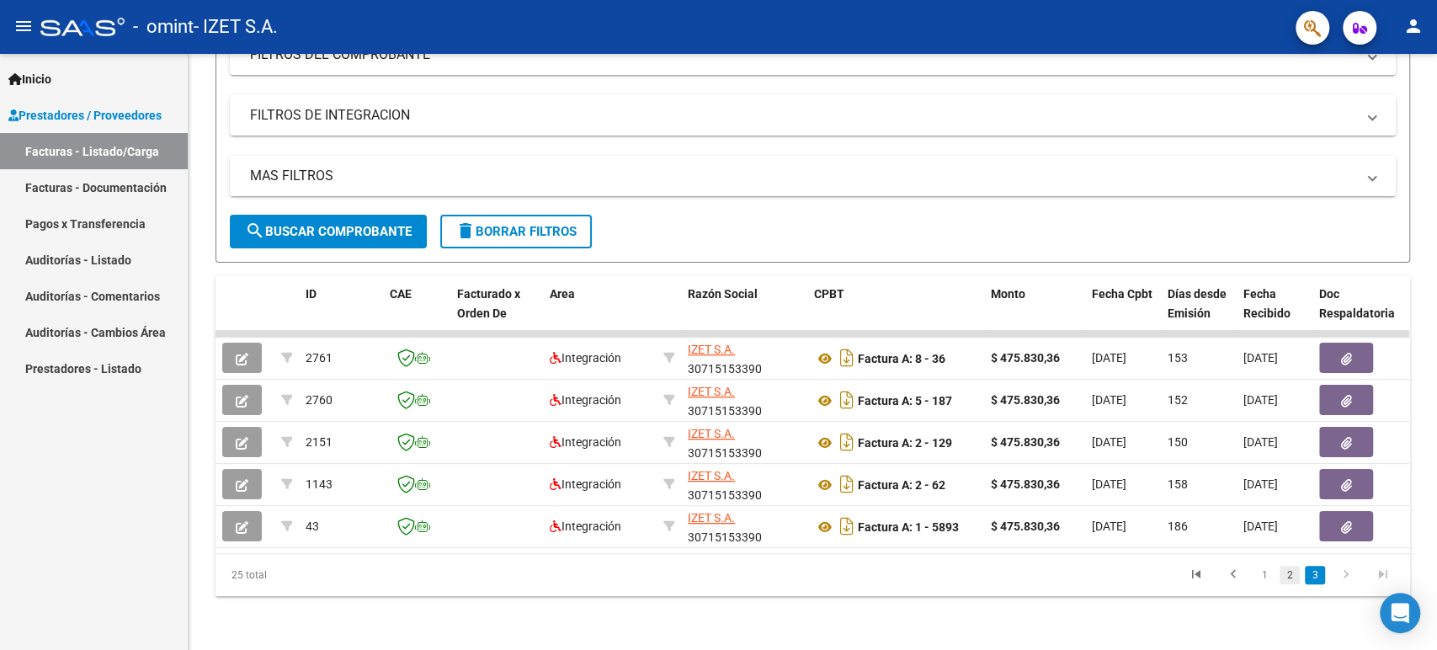
click at [1293, 577] on link "2" at bounding box center [1289, 575] width 20 height 19
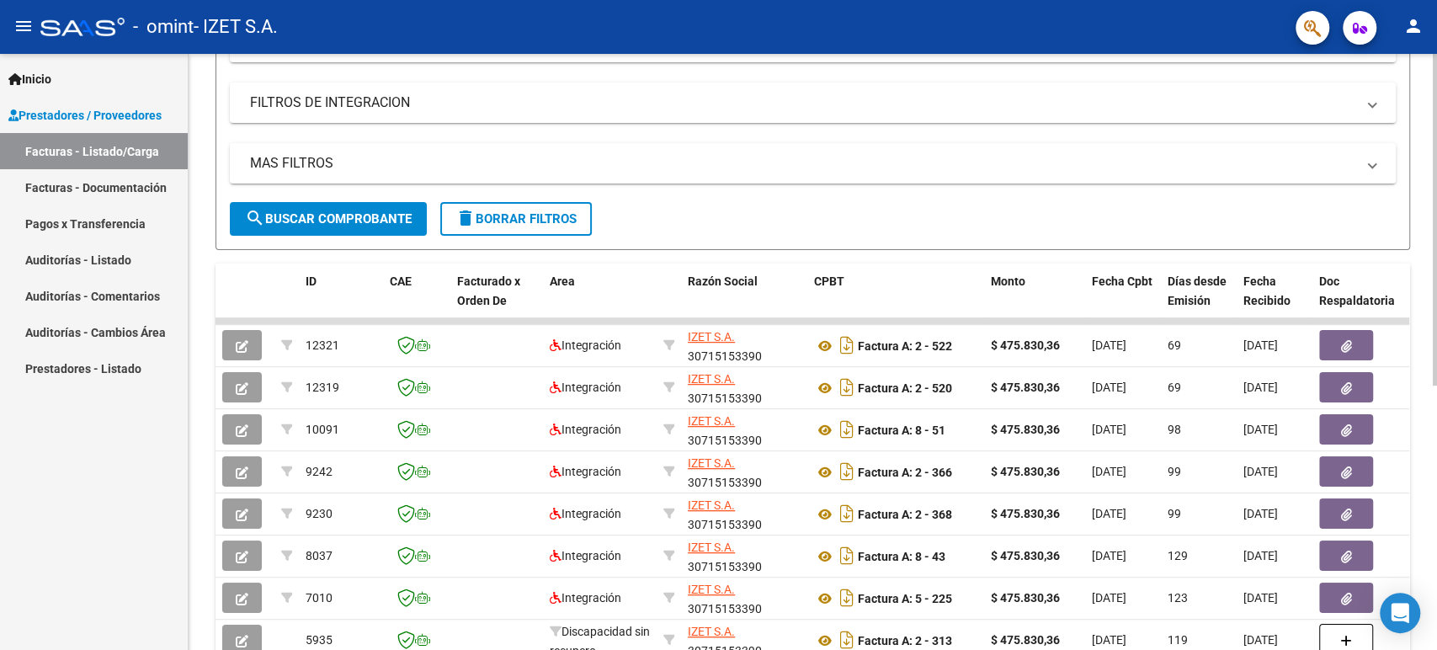
scroll to position [451, 0]
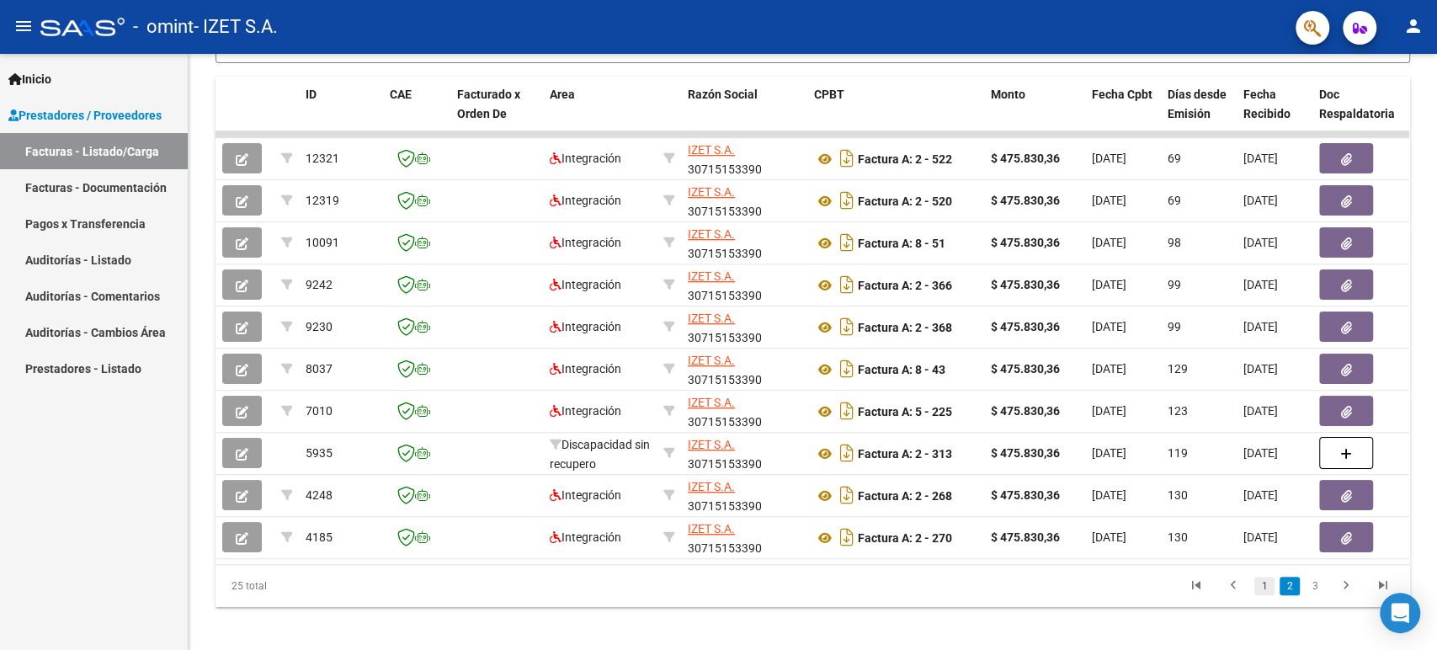
click at [1258, 595] on link "1" at bounding box center [1264, 586] width 20 height 19
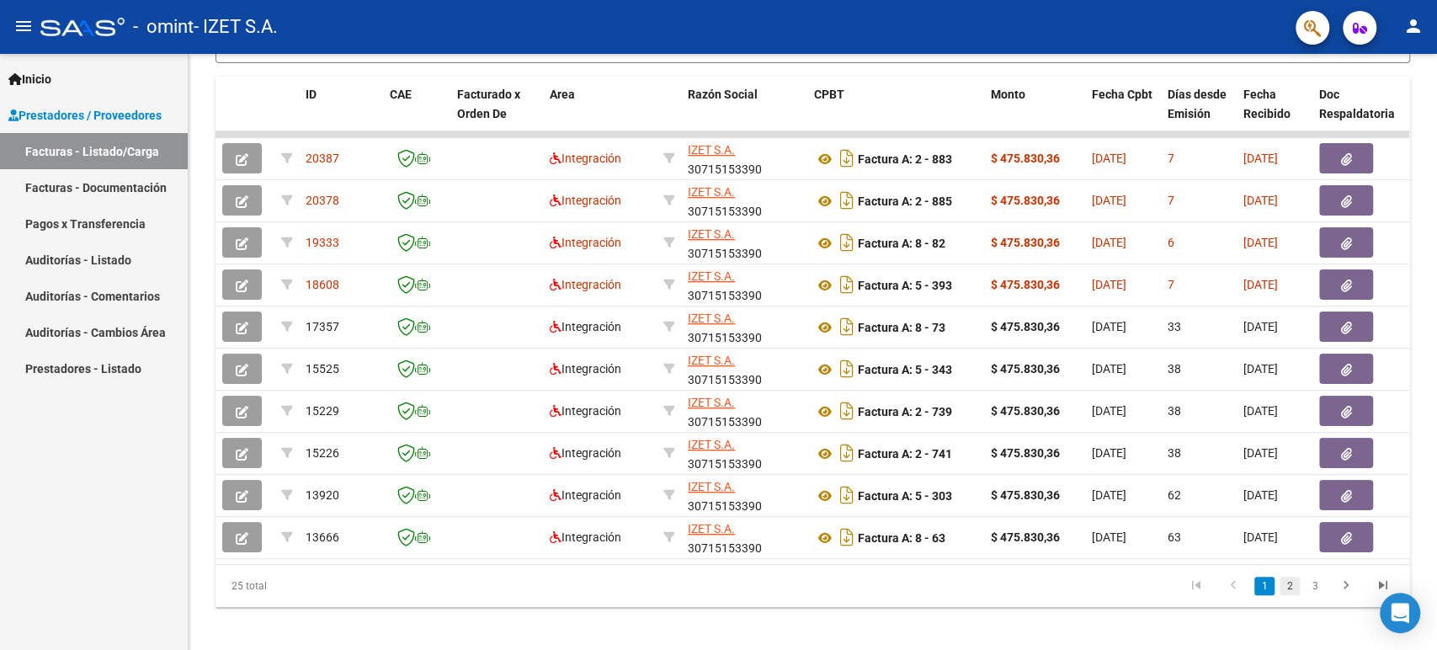
click at [1284, 595] on link "2" at bounding box center [1289, 586] width 20 height 19
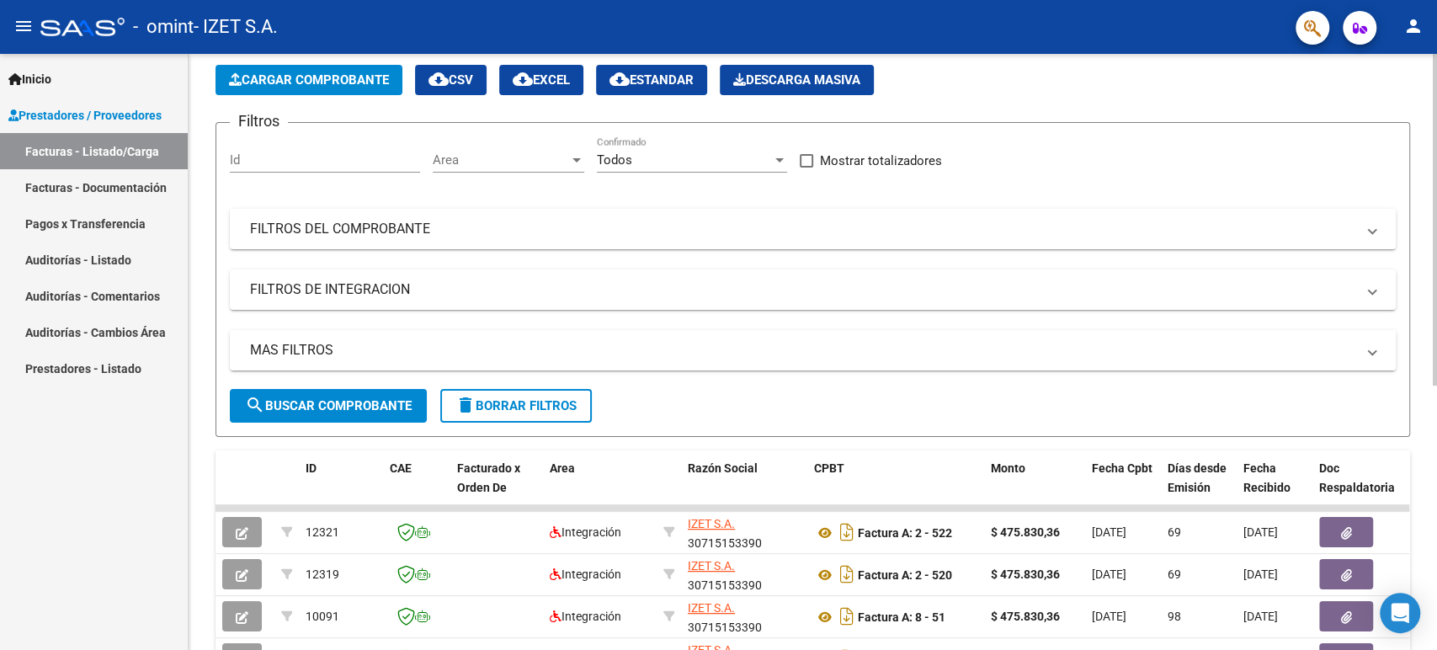
scroll to position [0, 0]
